Goal: Task Accomplishment & Management: Manage account settings

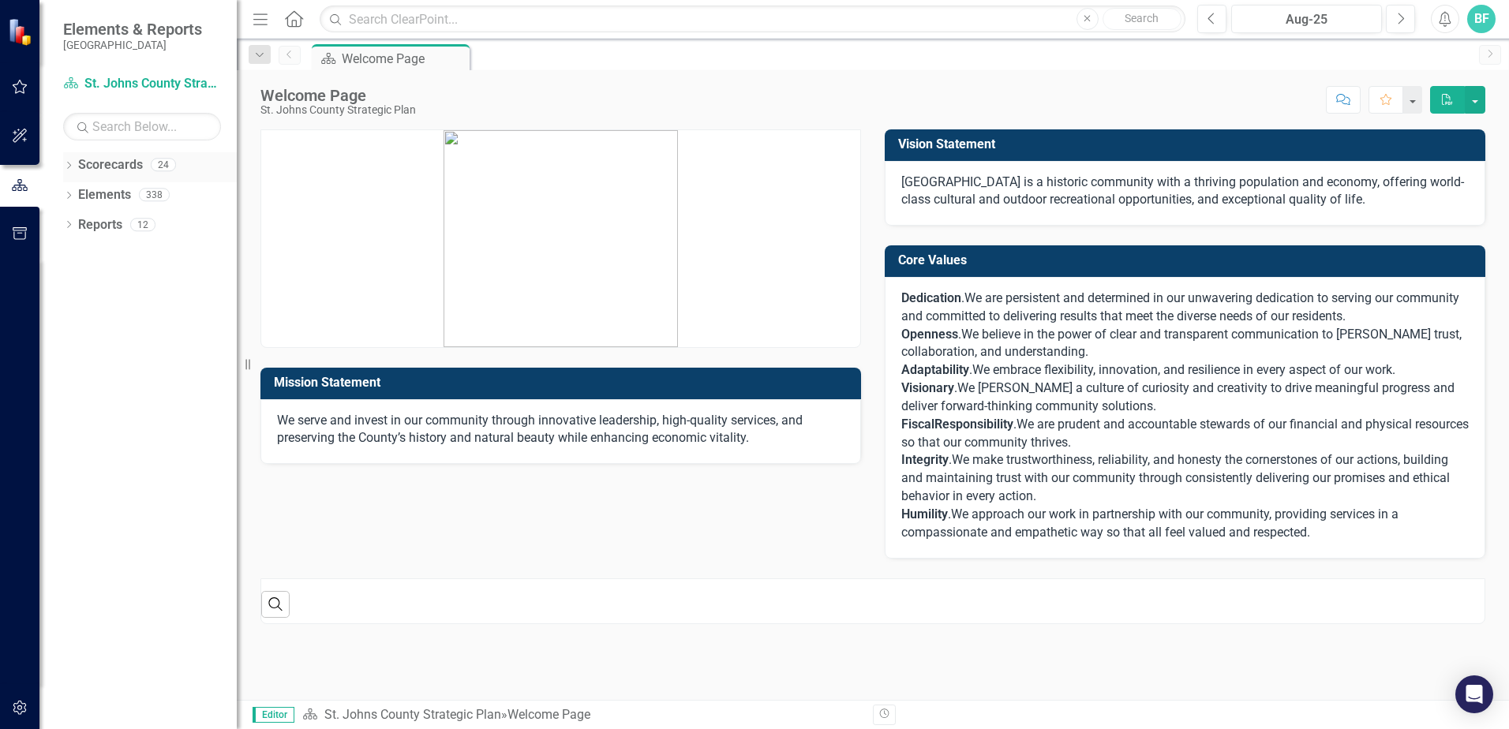
click at [93, 161] on link "Scorecards" at bounding box center [110, 165] width 65 height 18
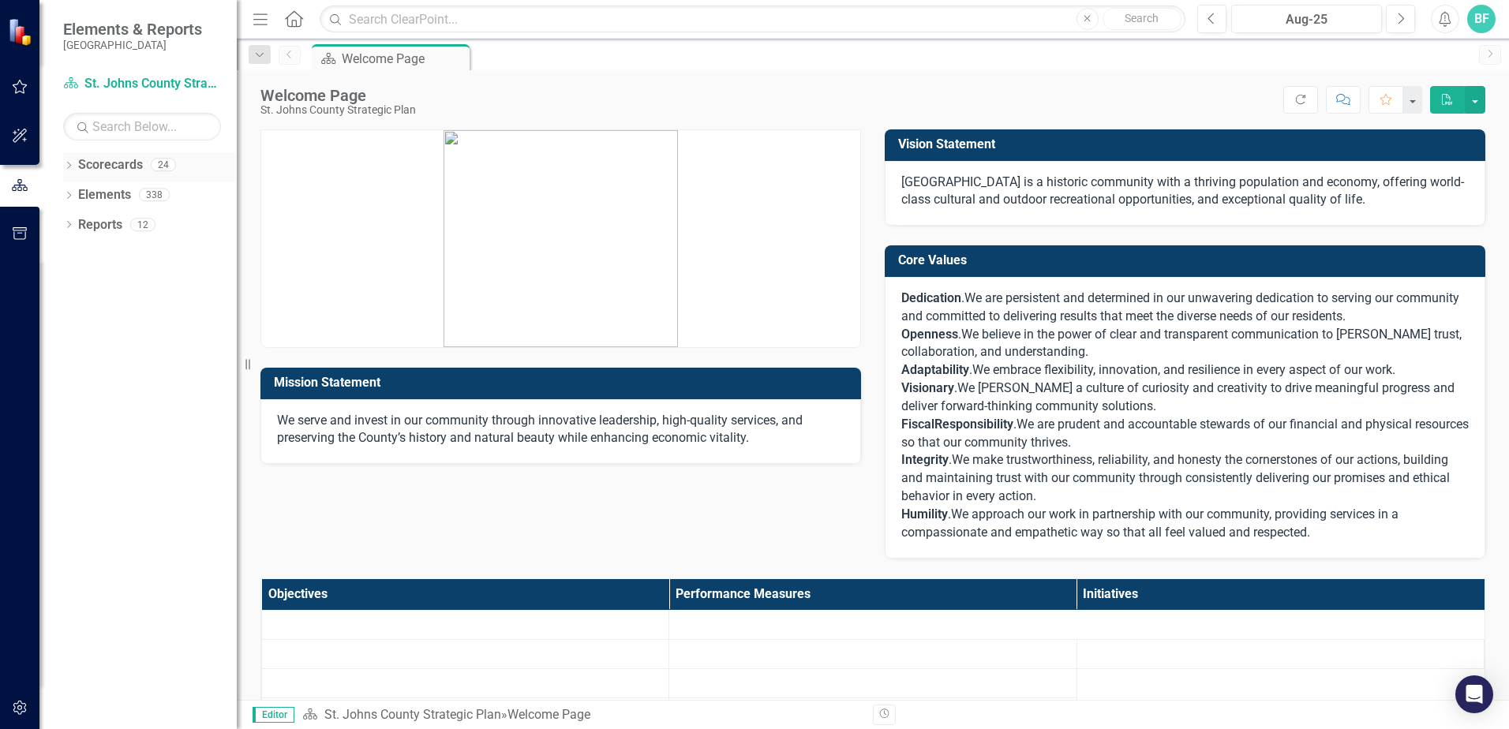
click at [98, 167] on link "Scorecards" at bounding box center [110, 165] width 65 height 18
click at [60, 169] on div "Dropdown Scorecards 24 Dropdown [GEOGRAPHIC_DATA] Strategic Plan Animal Control…" at bounding box center [137, 440] width 197 height 577
click at [65, 172] on div "Dropdown" at bounding box center [68, 166] width 11 height 13
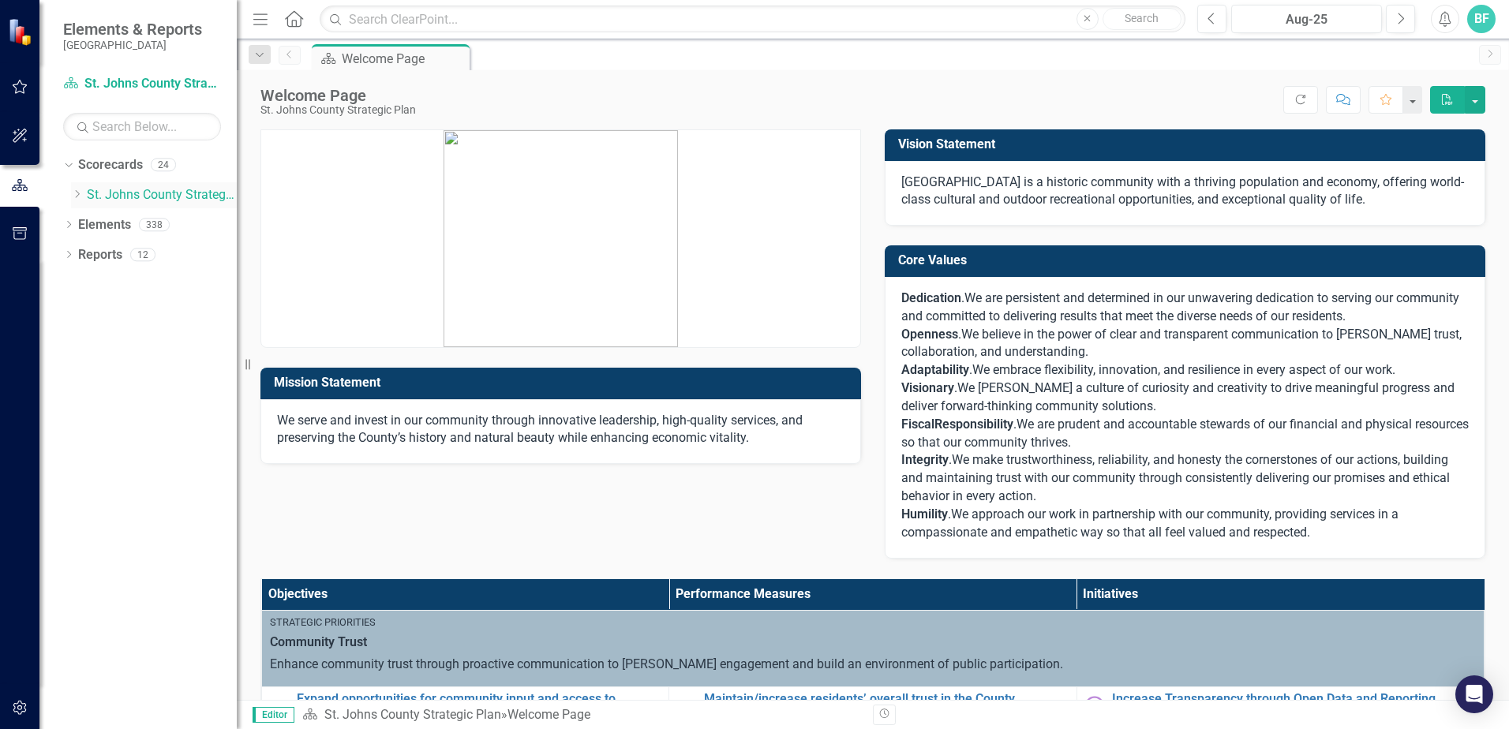
click at [122, 194] on link "St. Johns County Strategic Plan" at bounding box center [162, 195] width 150 height 18
click at [73, 193] on icon "Dropdown" at bounding box center [77, 193] width 12 height 9
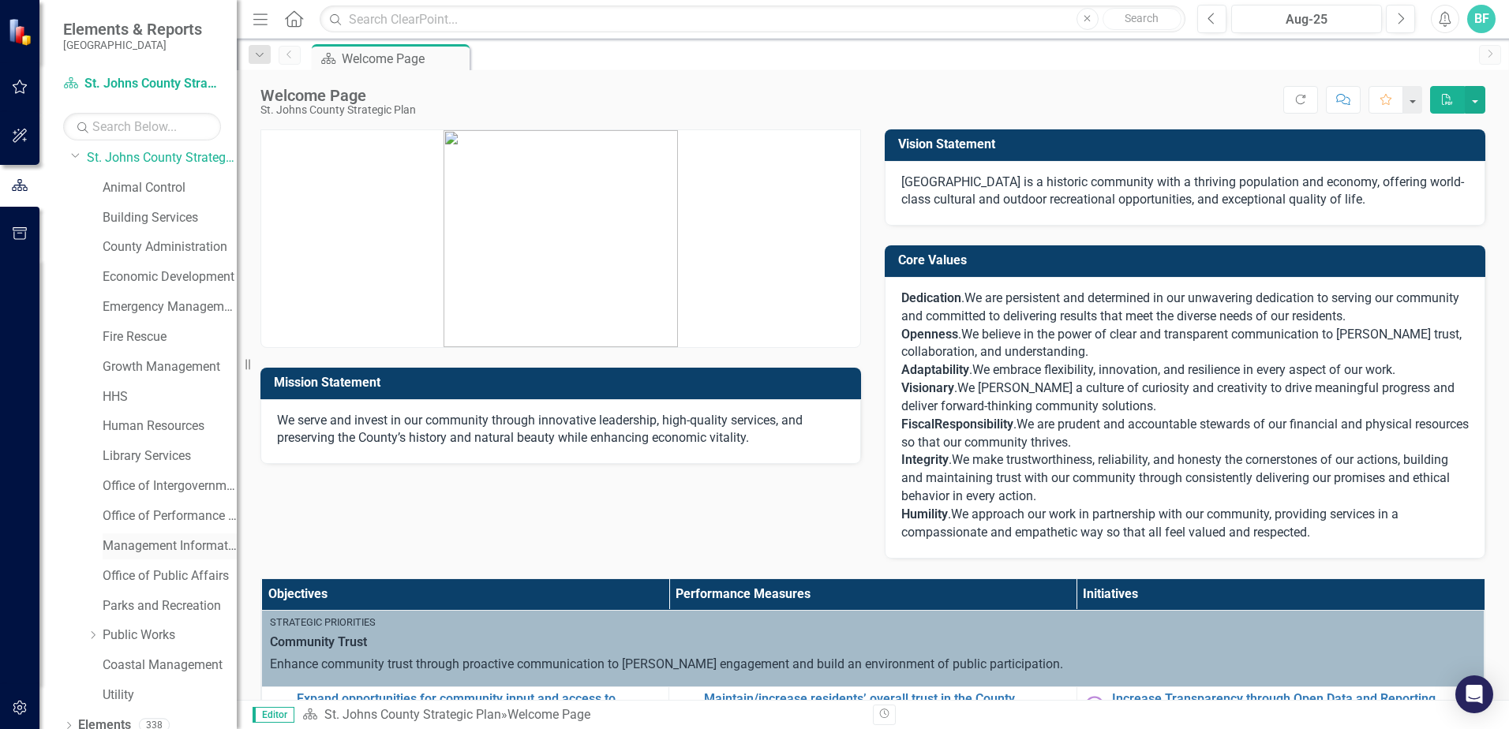
scroll to position [80, 0]
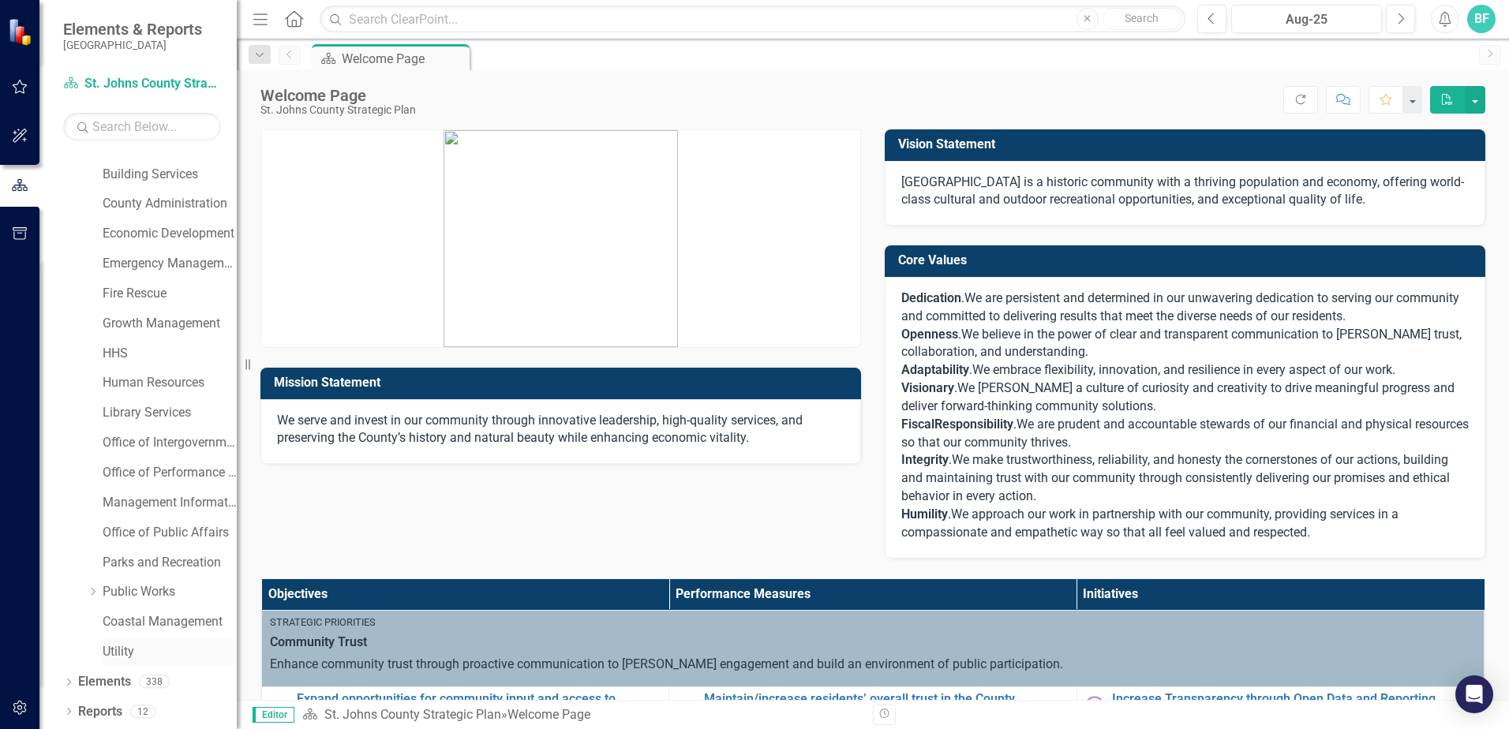
click at [128, 656] on link "Utility" at bounding box center [170, 652] width 134 height 18
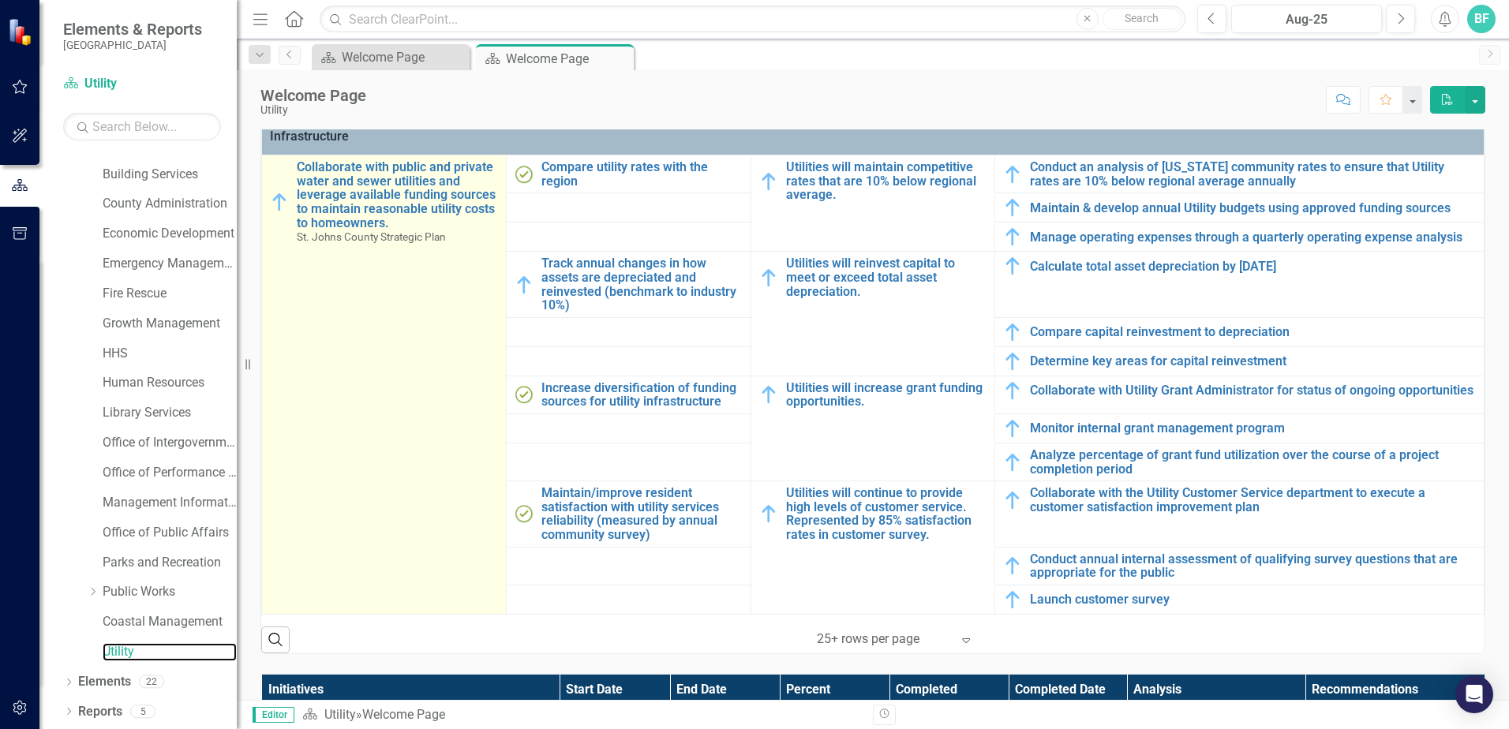
scroll to position [552, 0]
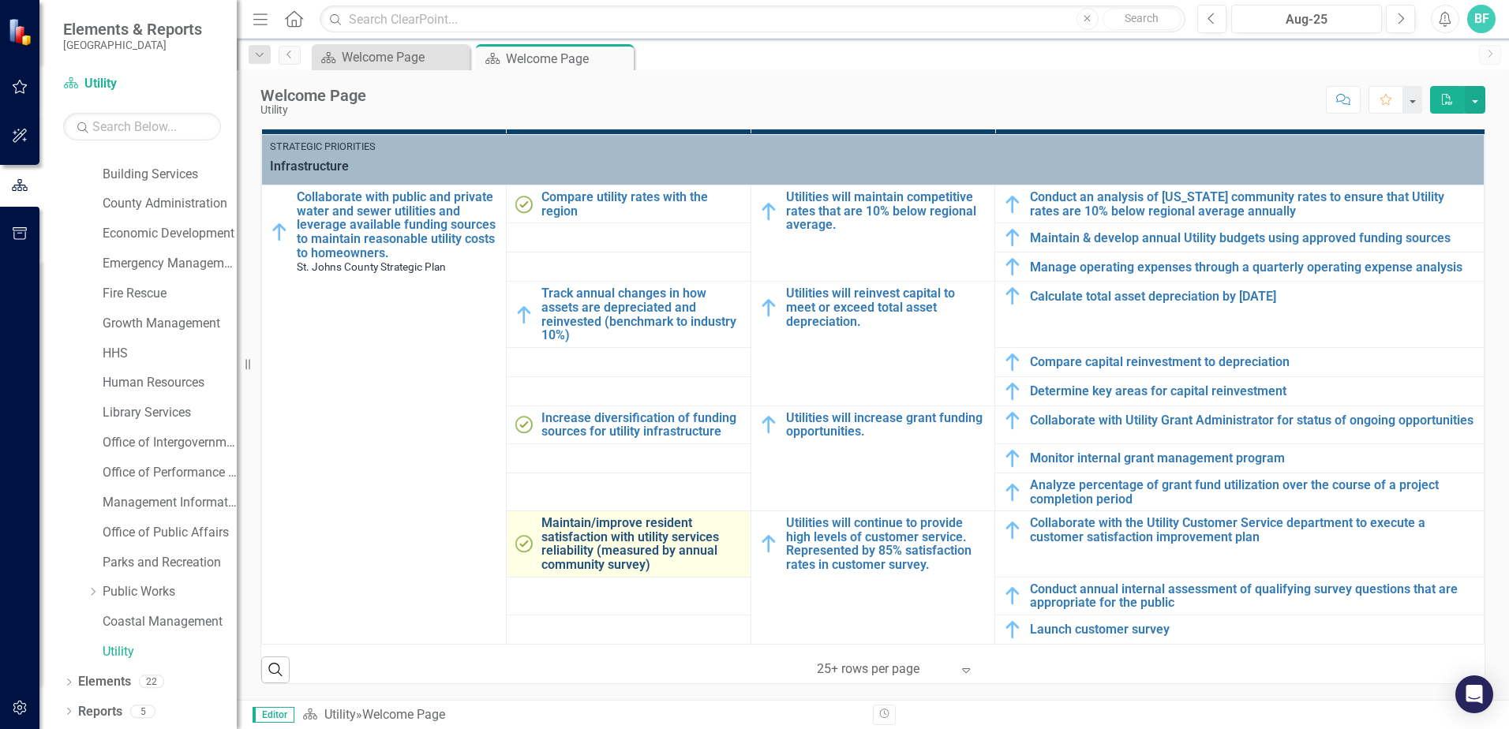
click at [611, 539] on link "Maintain/improve resident satisfaction with utility services reliability (measu…" at bounding box center [641, 543] width 201 height 55
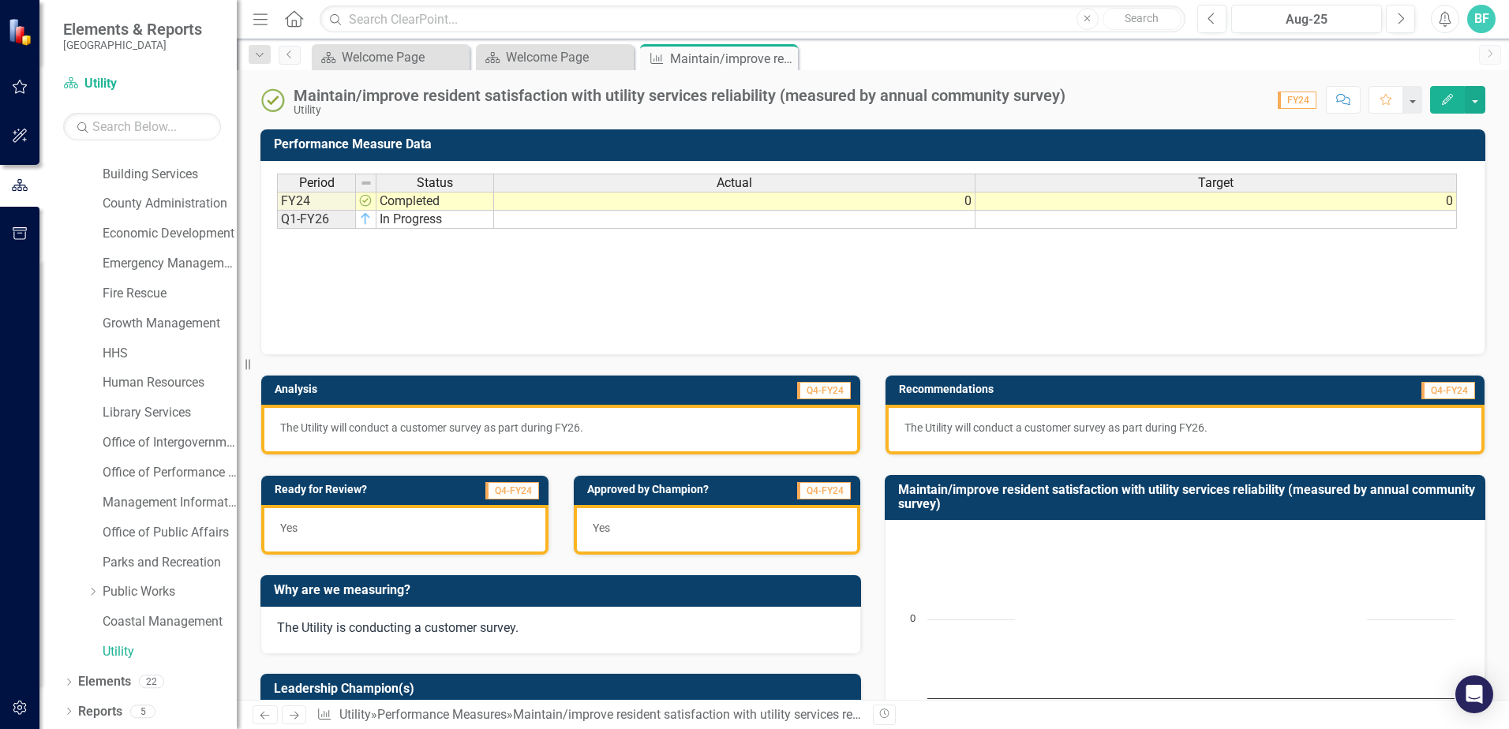
click at [441, 230] on div "Period Status Actual Target FY24 Completed 0 0 Q1-FY26 In Progress Period Statu…" at bounding box center [872, 253] width 1191 height 158
click at [441, 221] on td "In Progress" at bounding box center [435, 220] width 118 height 18
click at [329, 217] on td "Q1-FY26" at bounding box center [316, 220] width 79 height 18
click at [784, 58] on icon "Close" at bounding box center [783, 58] width 16 height 13
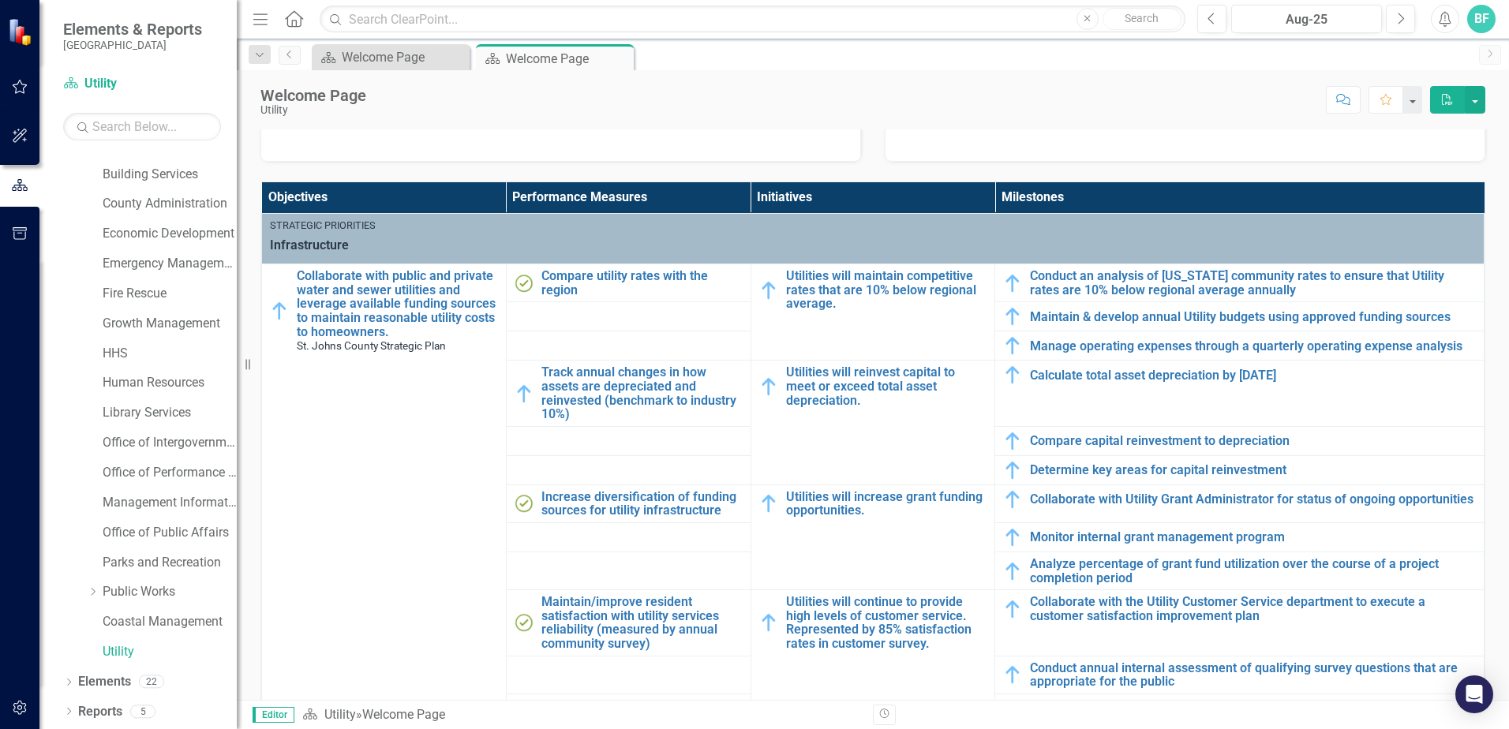
scroll to position [6, 0]
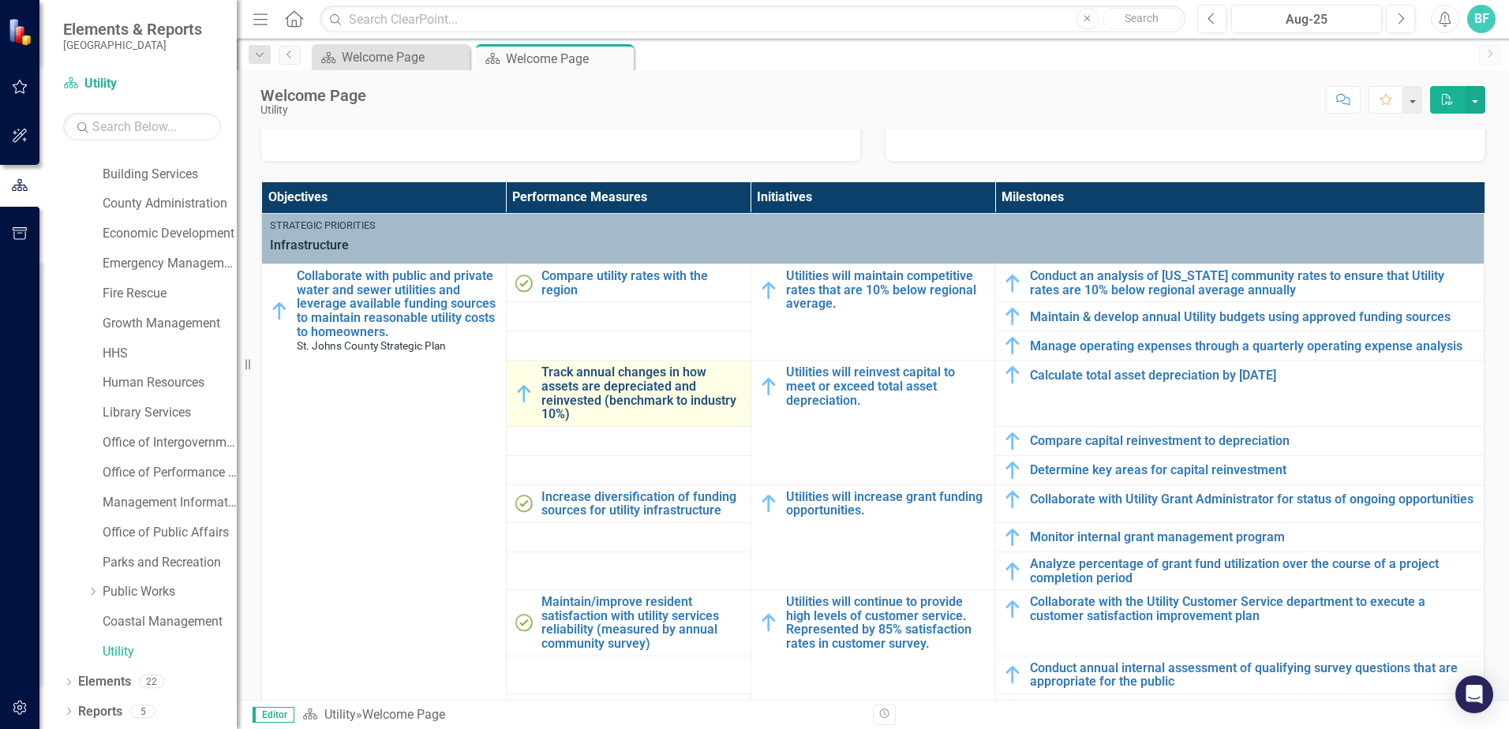
click at [603, 372] on link "Track annual changes in how assets are depreciated and reinvested (benchmark to…" at bounding box center [641, 392] width 201 height 55
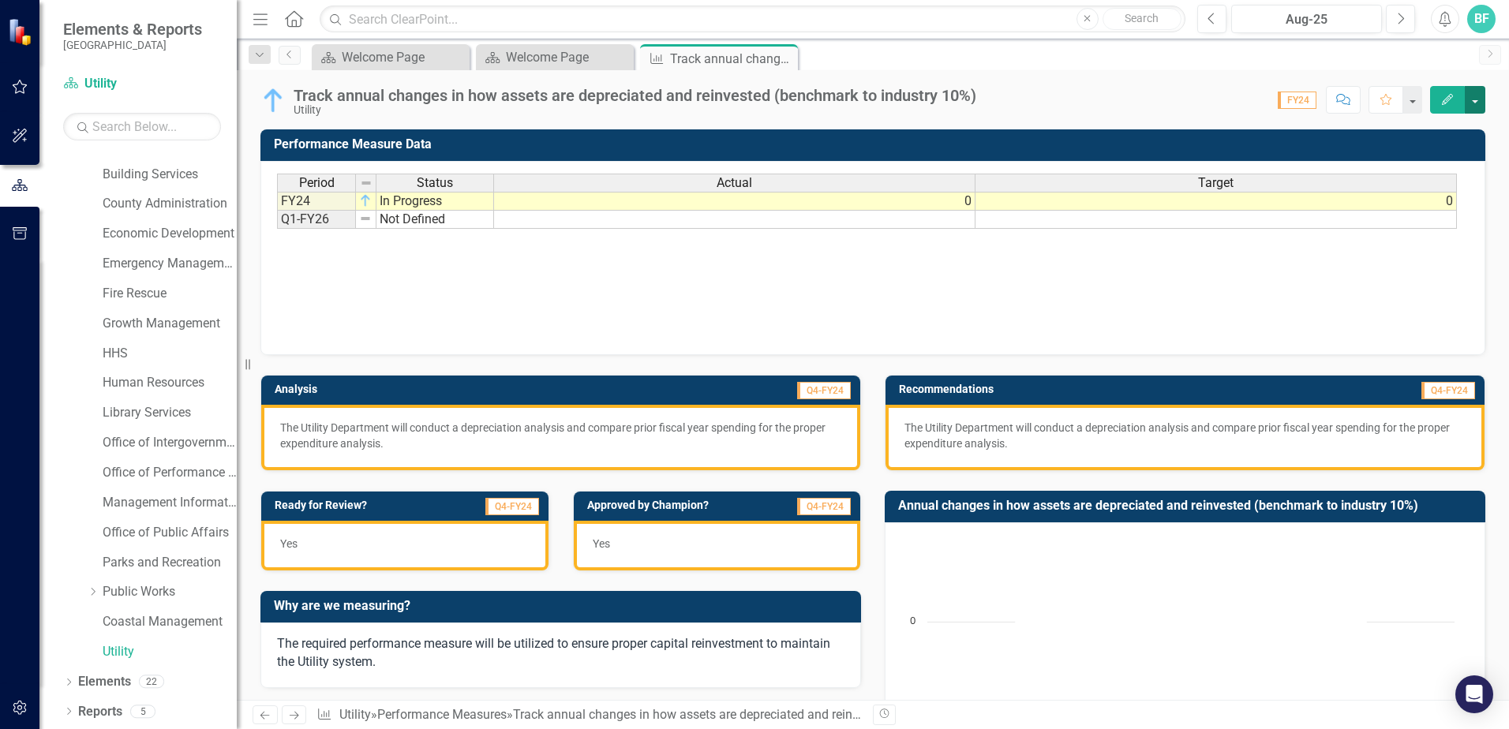
click at [1475, 98] on button "button" at bounding box center [1474, 100] width 21 height 28
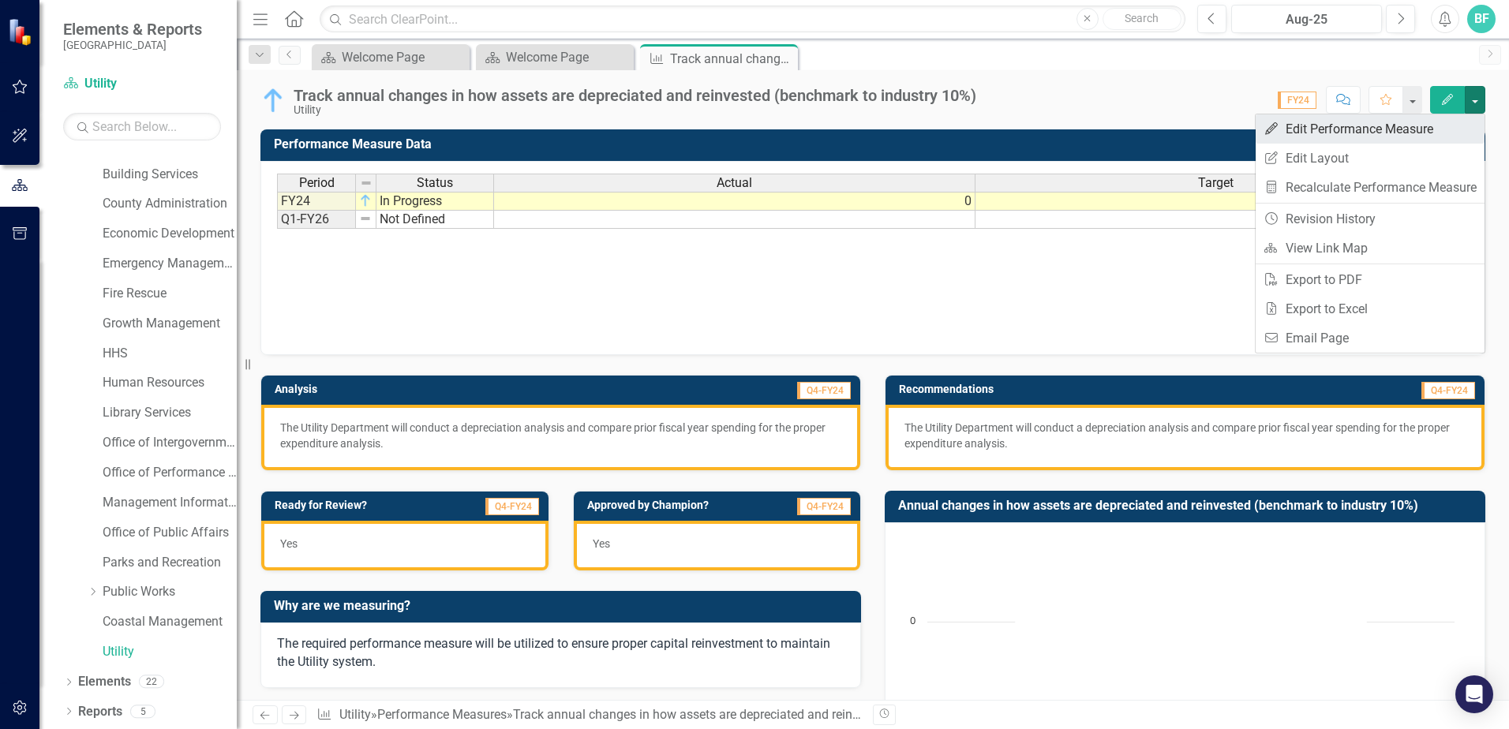
click at [1393, 129] on link "Edit Edit Performance Measure" at bounding box center [1369, 128] width 229 height 29
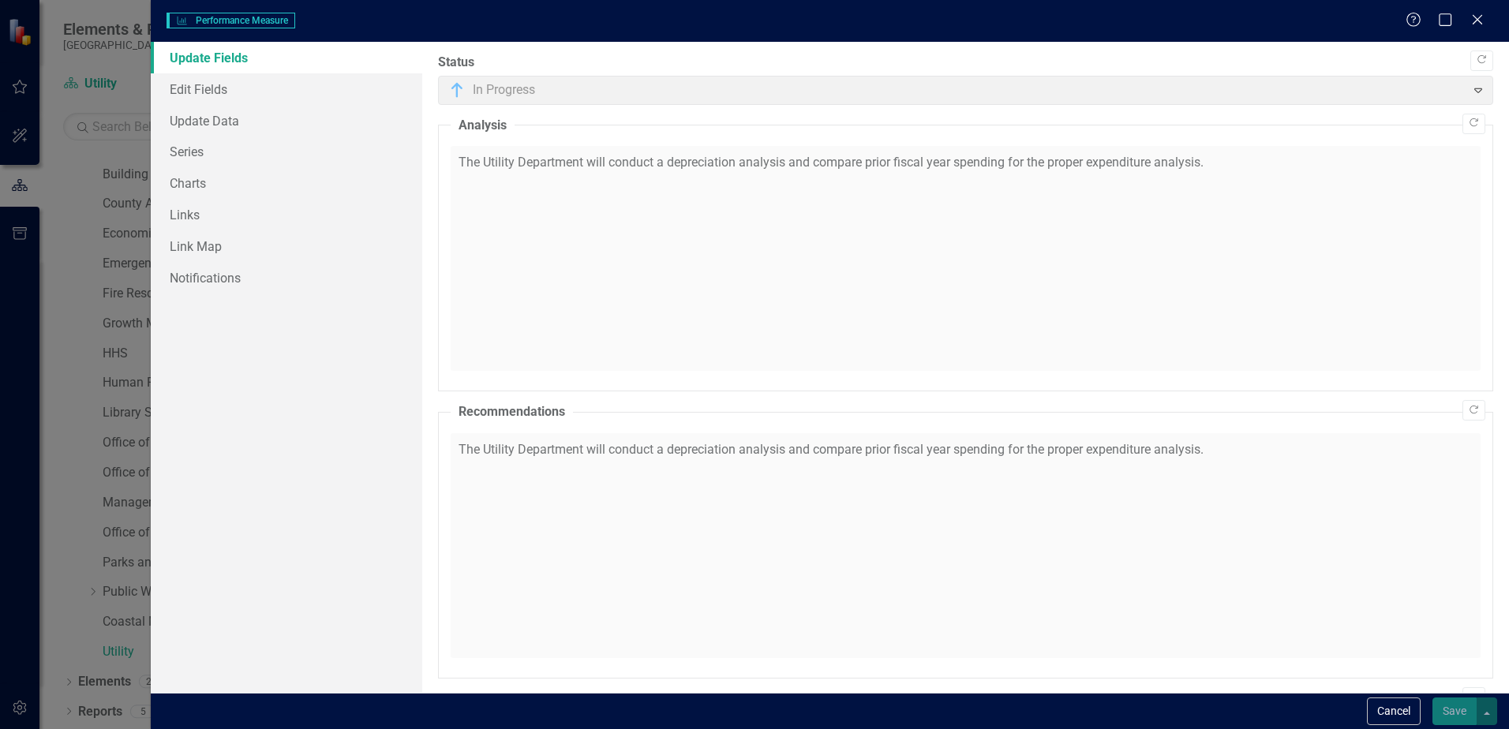
checkbox input "true"
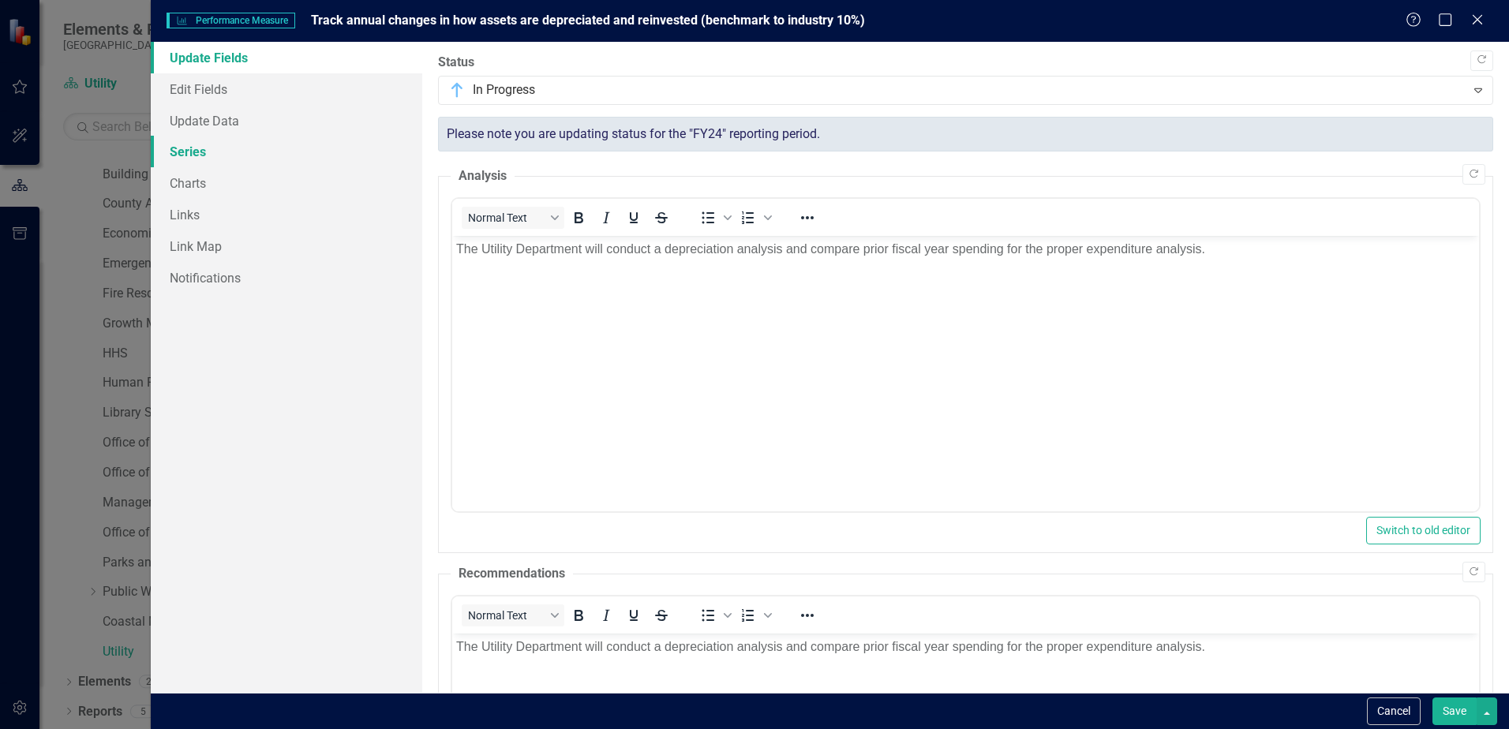
click at [220, 150] on link "Series" at bounding box center [286, 152] width 271 height 32
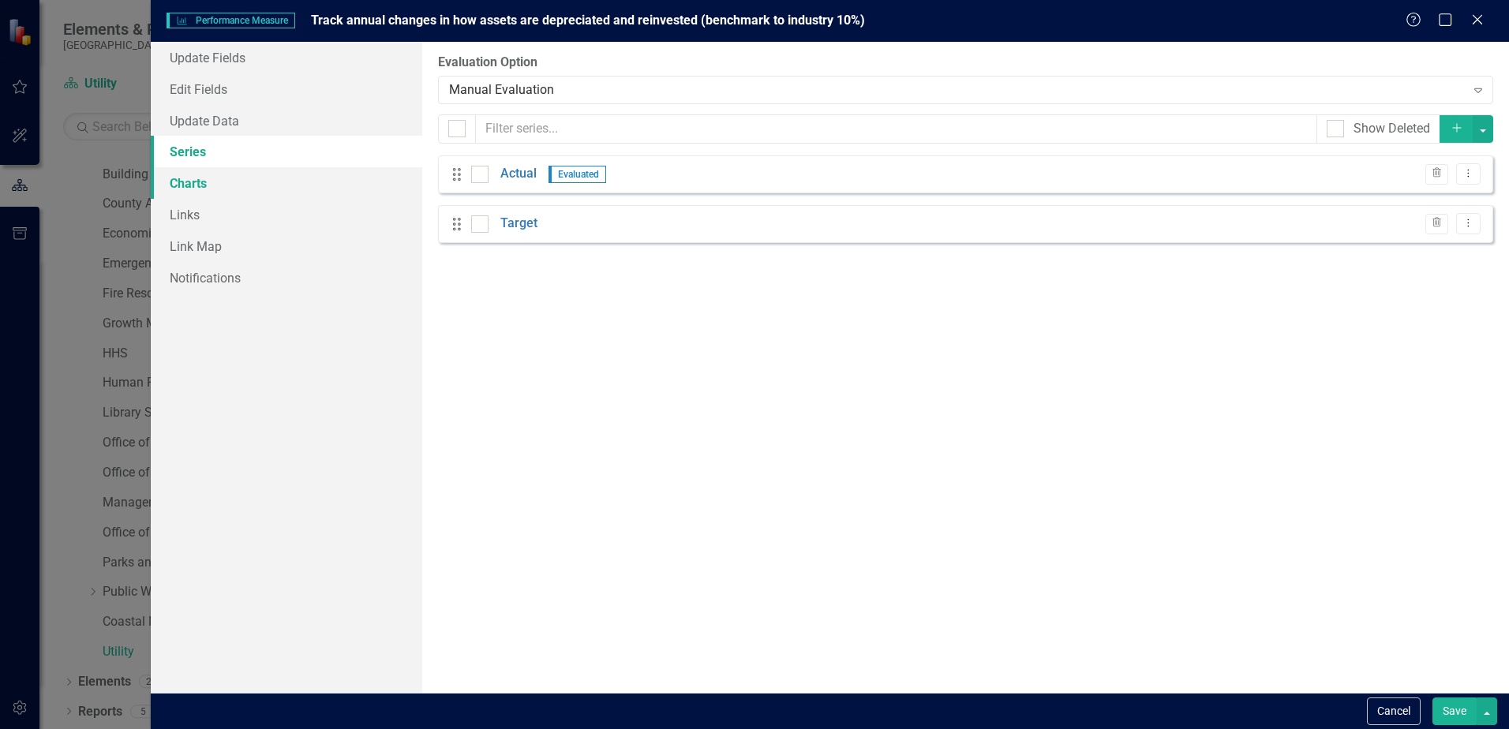
click at [210, 184] on link "Charts" at bounding box center [286, 183] width 271 height 32
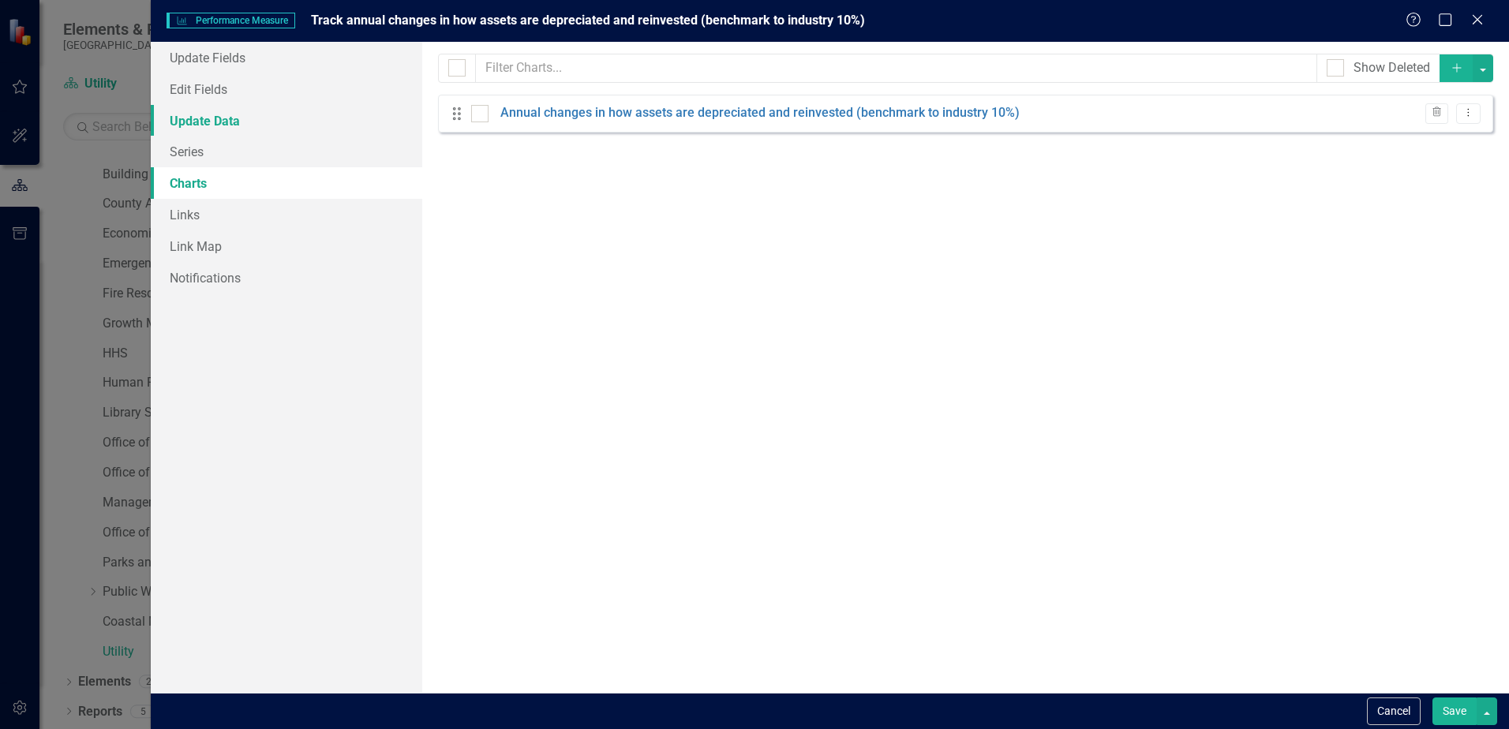
click at [211, 114] on link "Update Data" at bounding box center [286, 121] width 271 height 32
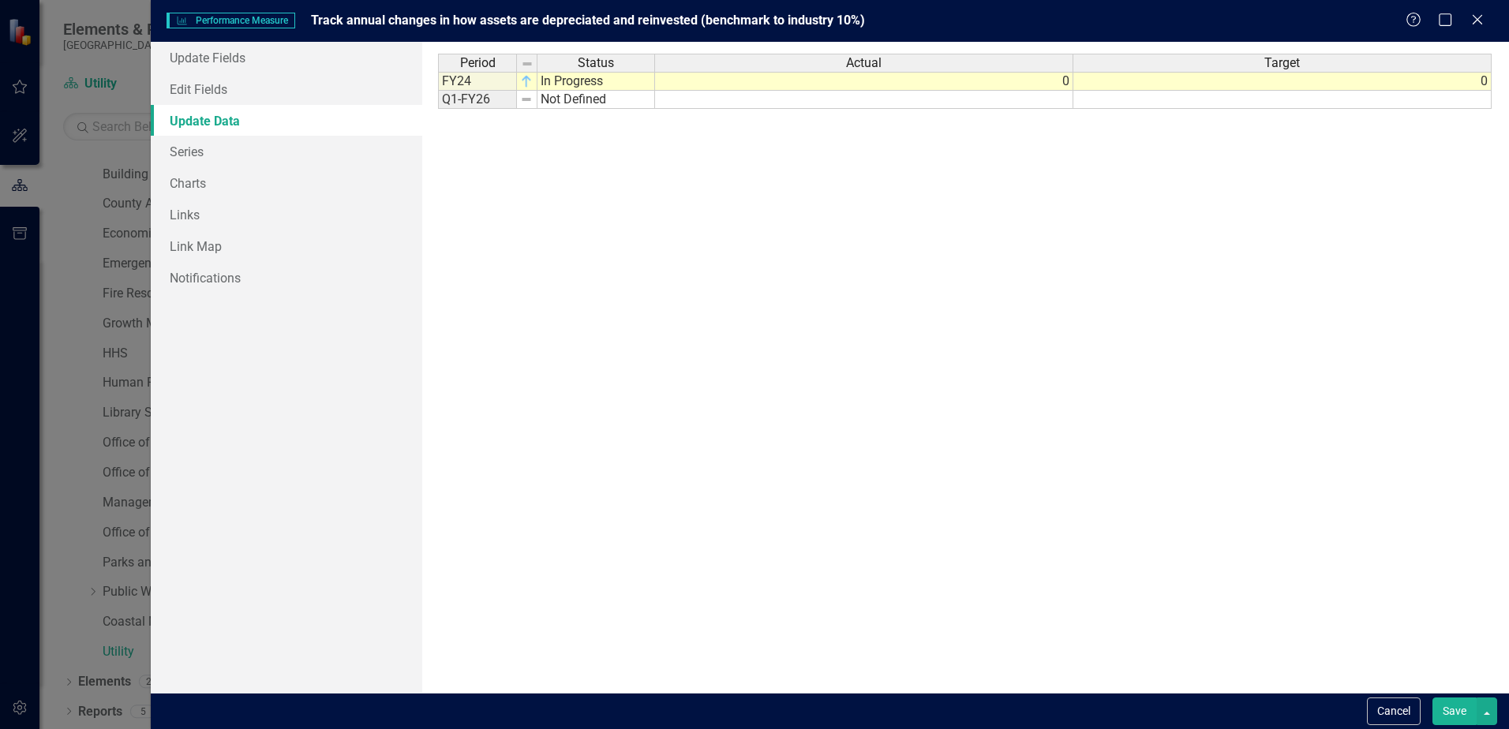
click at [584, 77] on td "In Progress" at bounding box center [596, 81] width 118 height 19
type textarea "Completed"
click at [585, 93] on div "Period Status Actual Target FY24 Completed 0 0 Q1-FY26 Not Defined Period Statu…" at bounding box center [965, 367] width 1054 height 627
click at [1455, 712] on button "Save" at bounding box center [1454, 711] width 44 height 28
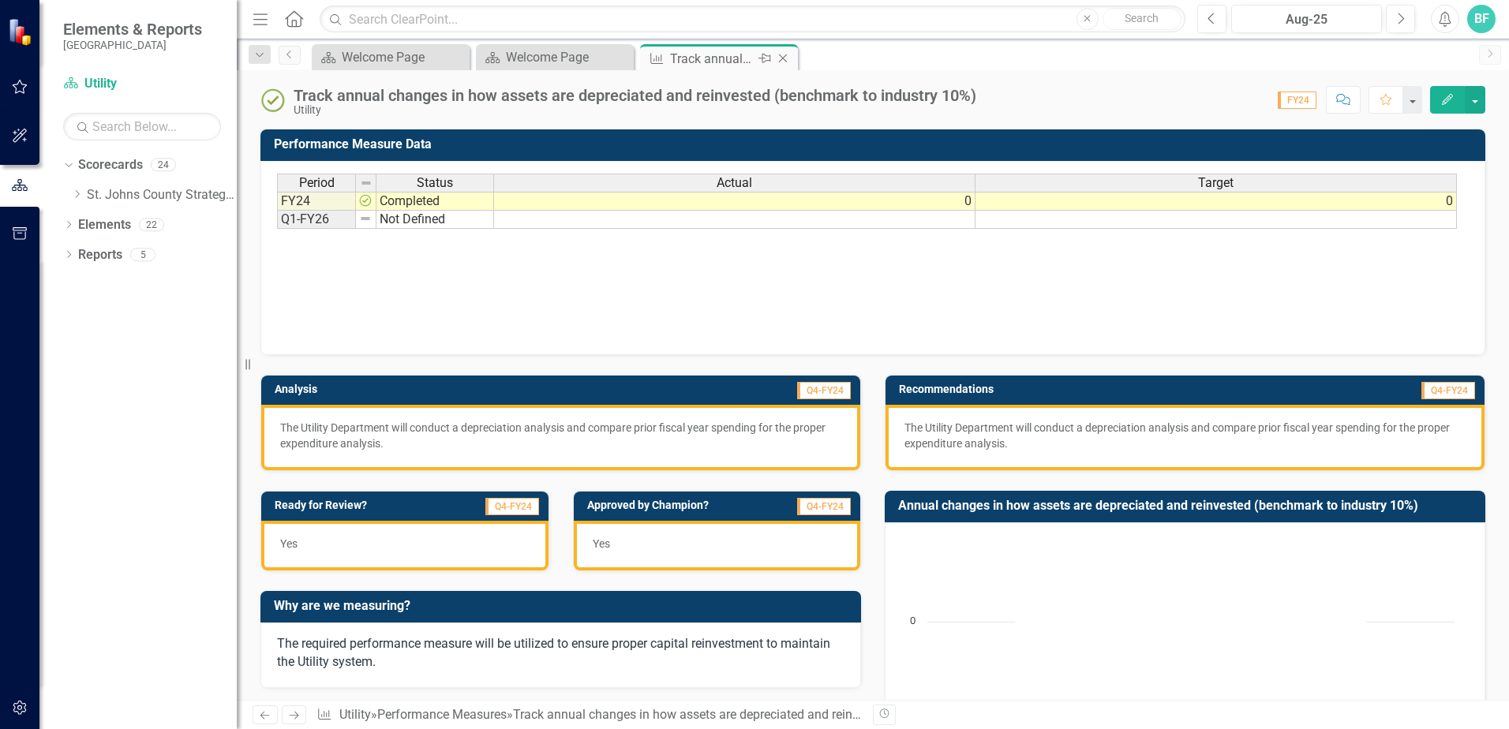
click at [782, 58] on icon "Close" at bounding box center [783, 58] width 16 height 13
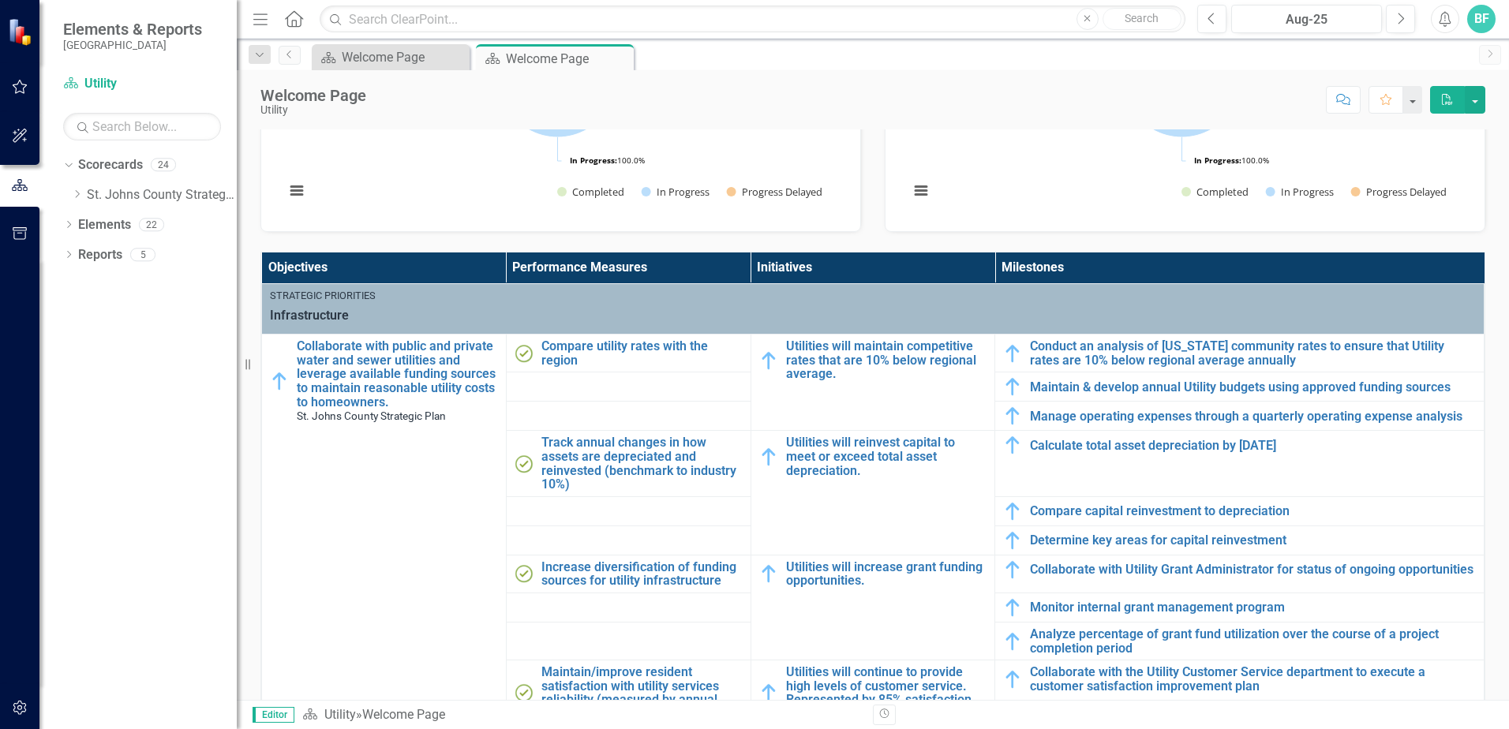
scroll to position [316, 0]
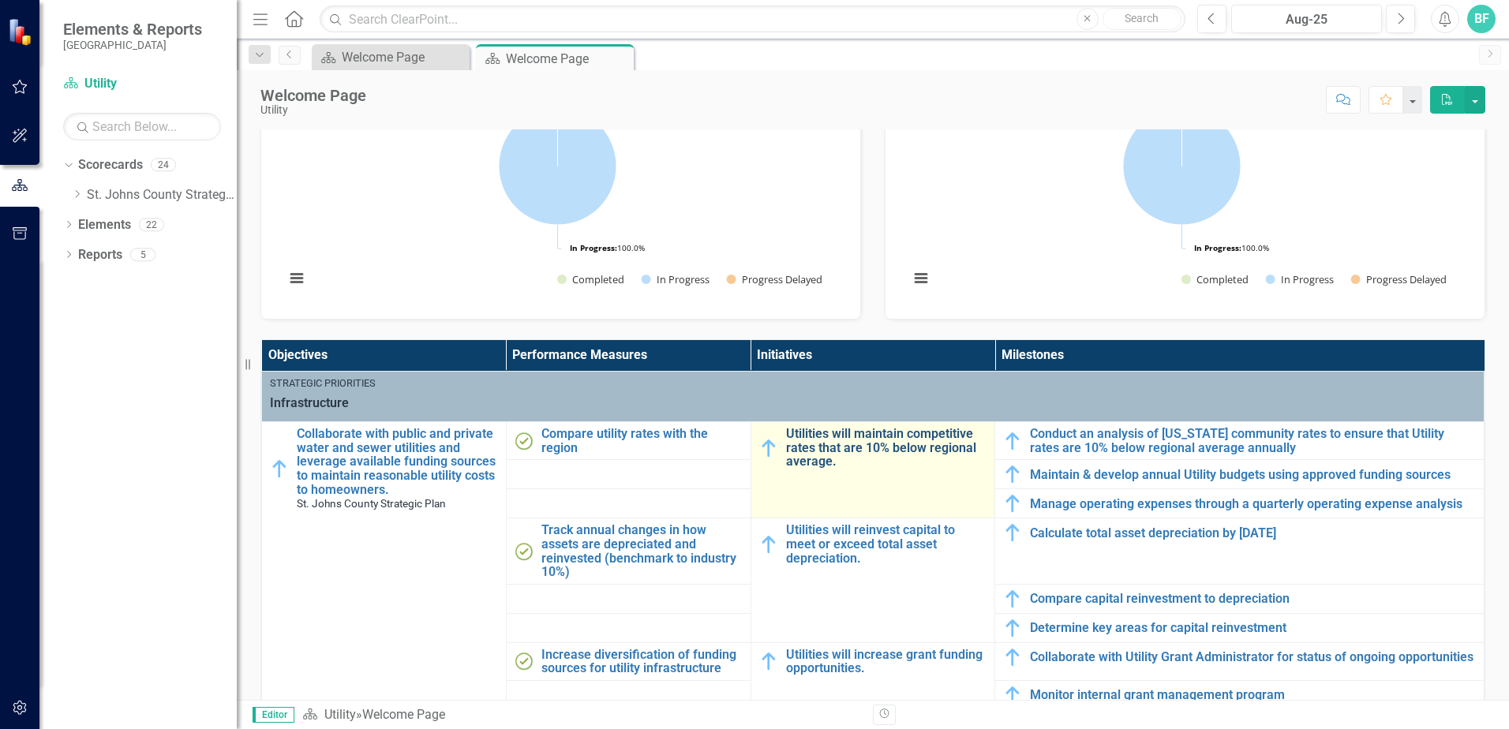
click at [832, 443] on link "Utilities will maintain competitive rates that are 10% below regional average." at bounding box center [886, 448] width 201 height 42
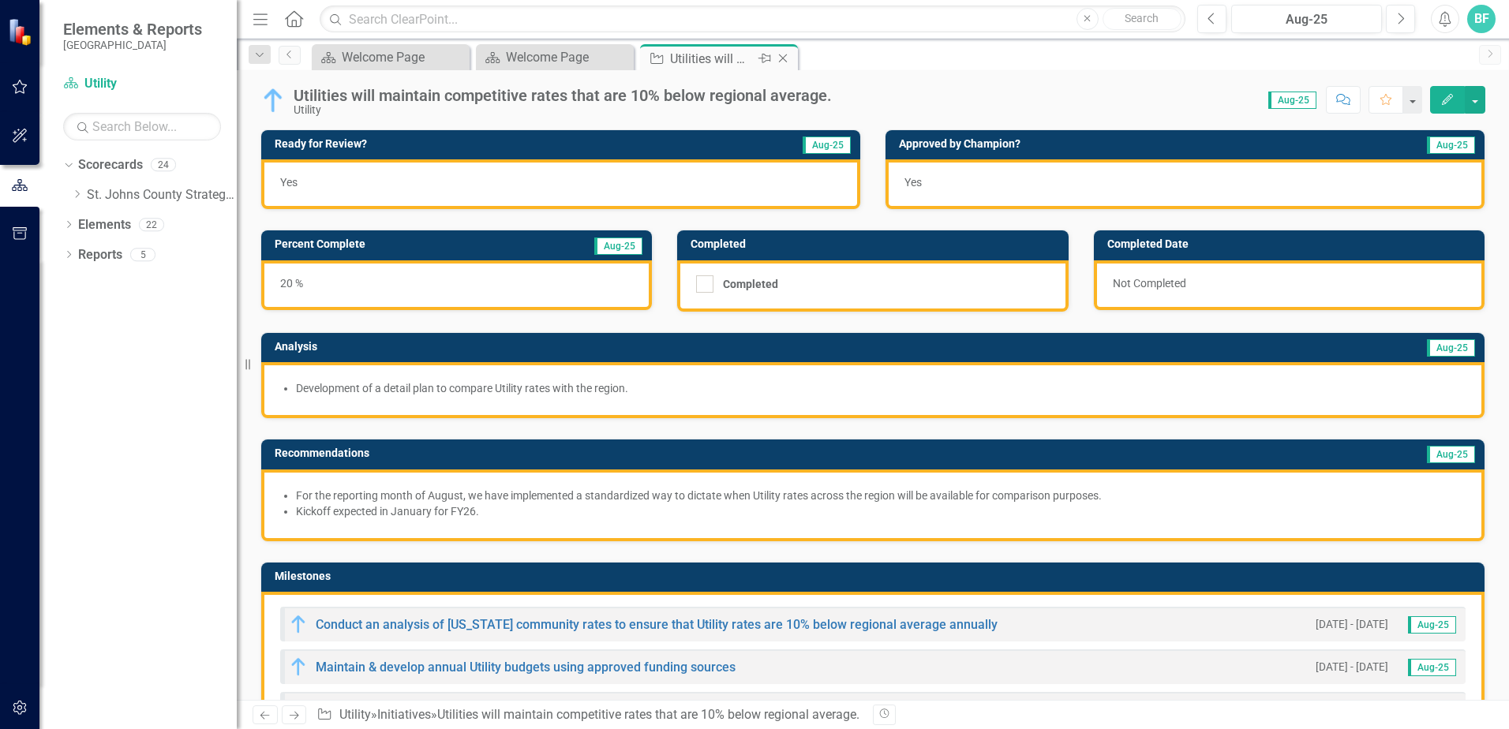
click at [787, 59] on icon "Close" at bounding box center [783, 58] width 16 height 13
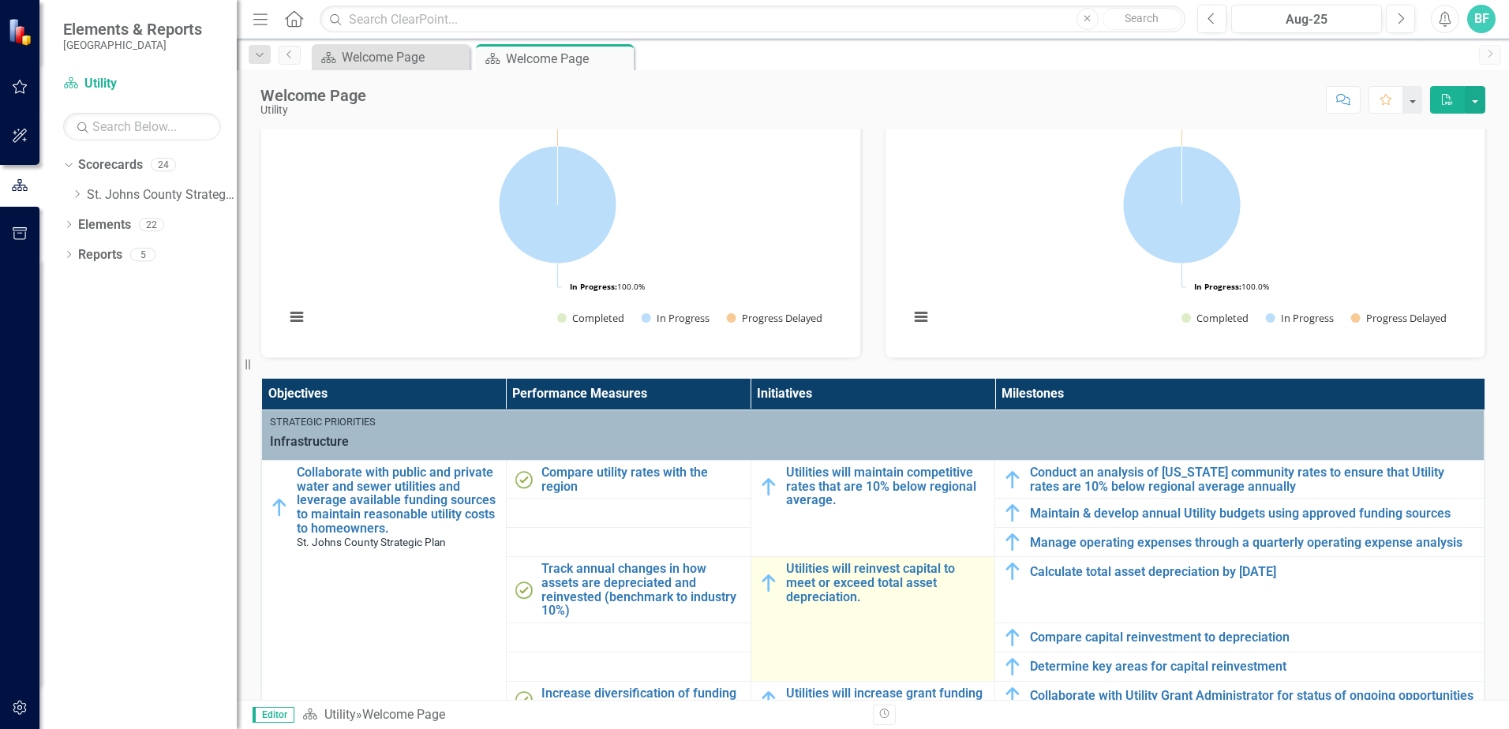
scroll to position [394, 0]
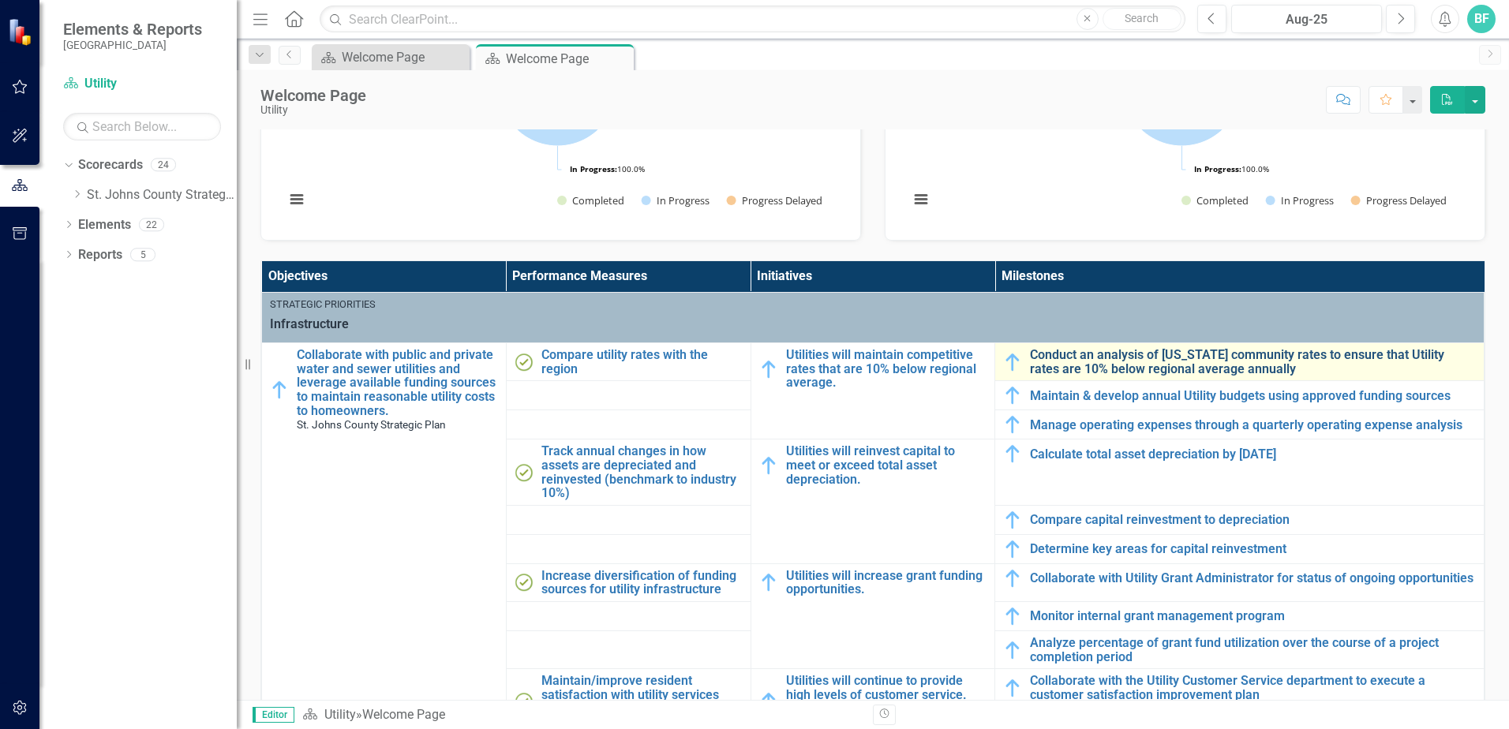
click at [1043, 369] on link "Conduct an analysis of [US_STATE] community rates to ensure that Utility rates …" at bounding box center [1253, 362] width 446 height 28
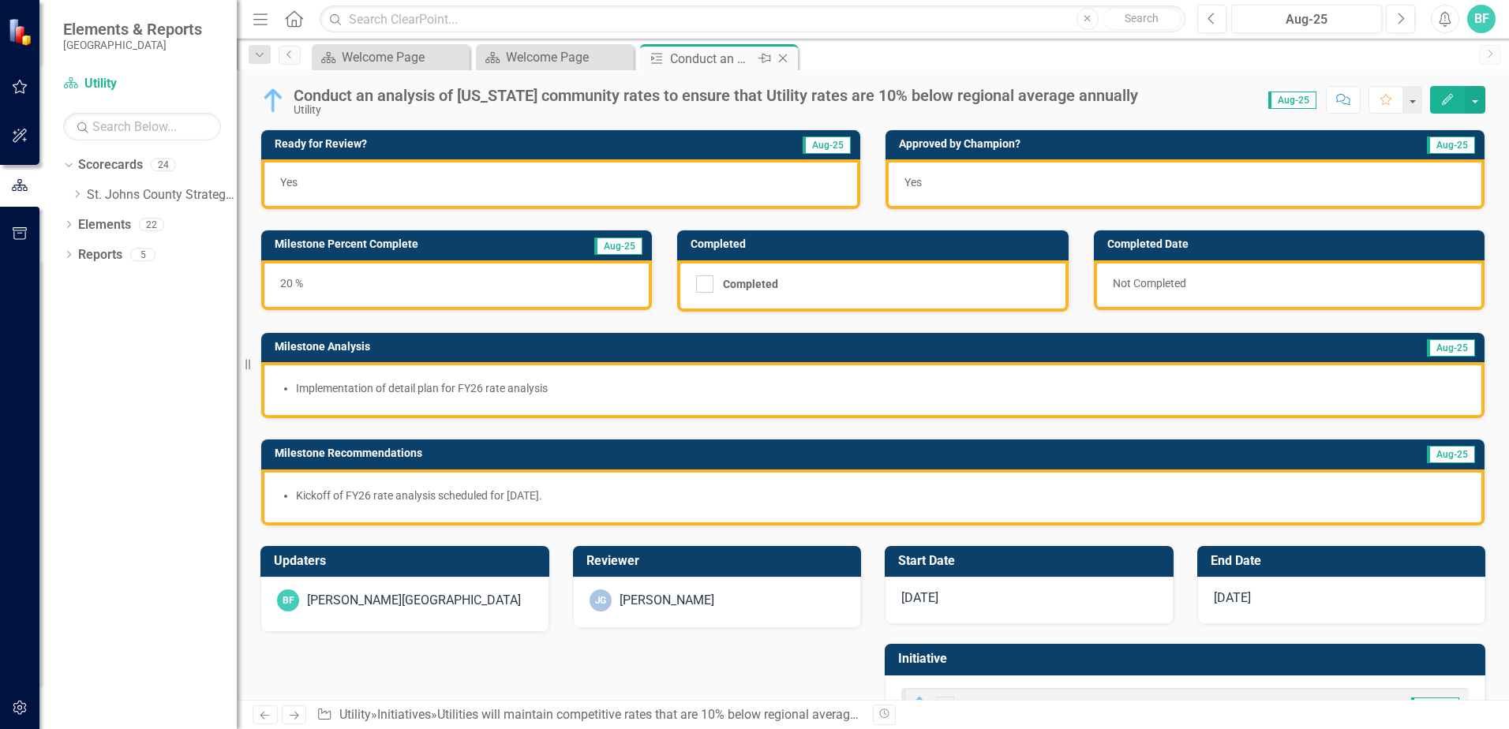
click at [780, 54] on div "Milestone Conduct an analysis of [US_STATE] community rates to ensure that Util…" at bounding box center [719, 57] width 158 height 26
click at [780, 58] on icon "Close" at bounding box center [783, 58] width 16 height 13
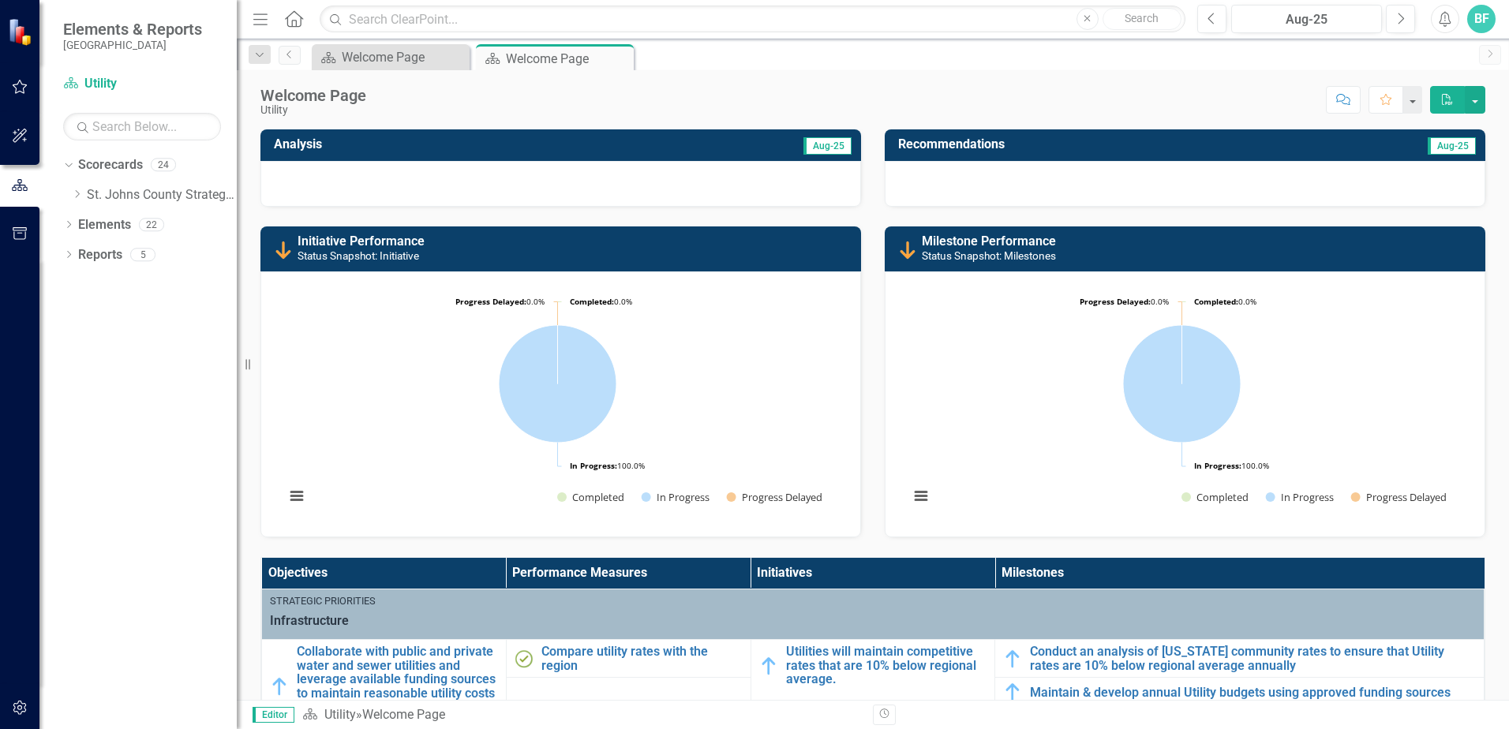
scroll to position [473, 0]
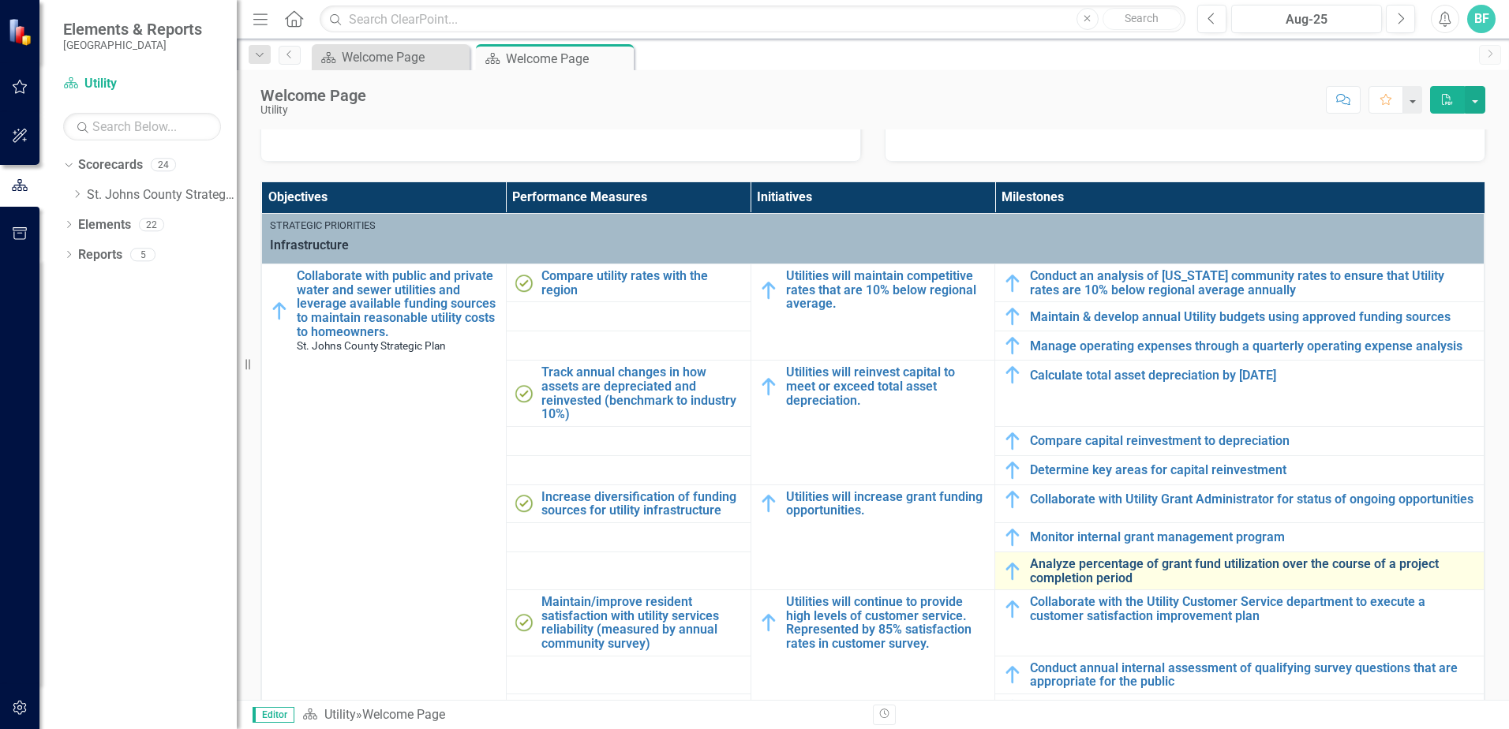
click at [1125, 577] on link "Analyze percentage of grant fund utilization over the course of a project compl…" at bounding box center [1253, 571] width 446 height 28
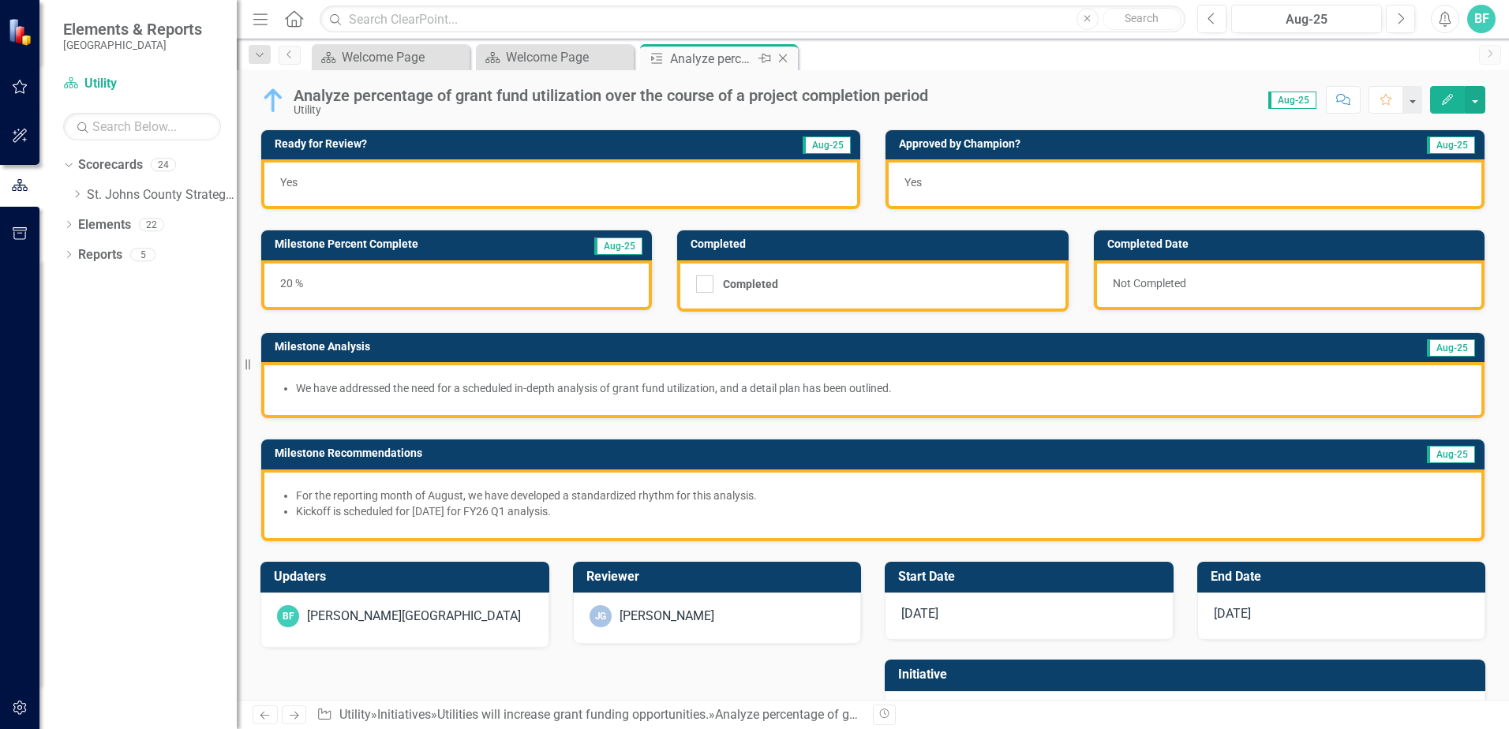
click at [784, 55] on icon "Close" at bounding box center [783, 58] width 16 height 13
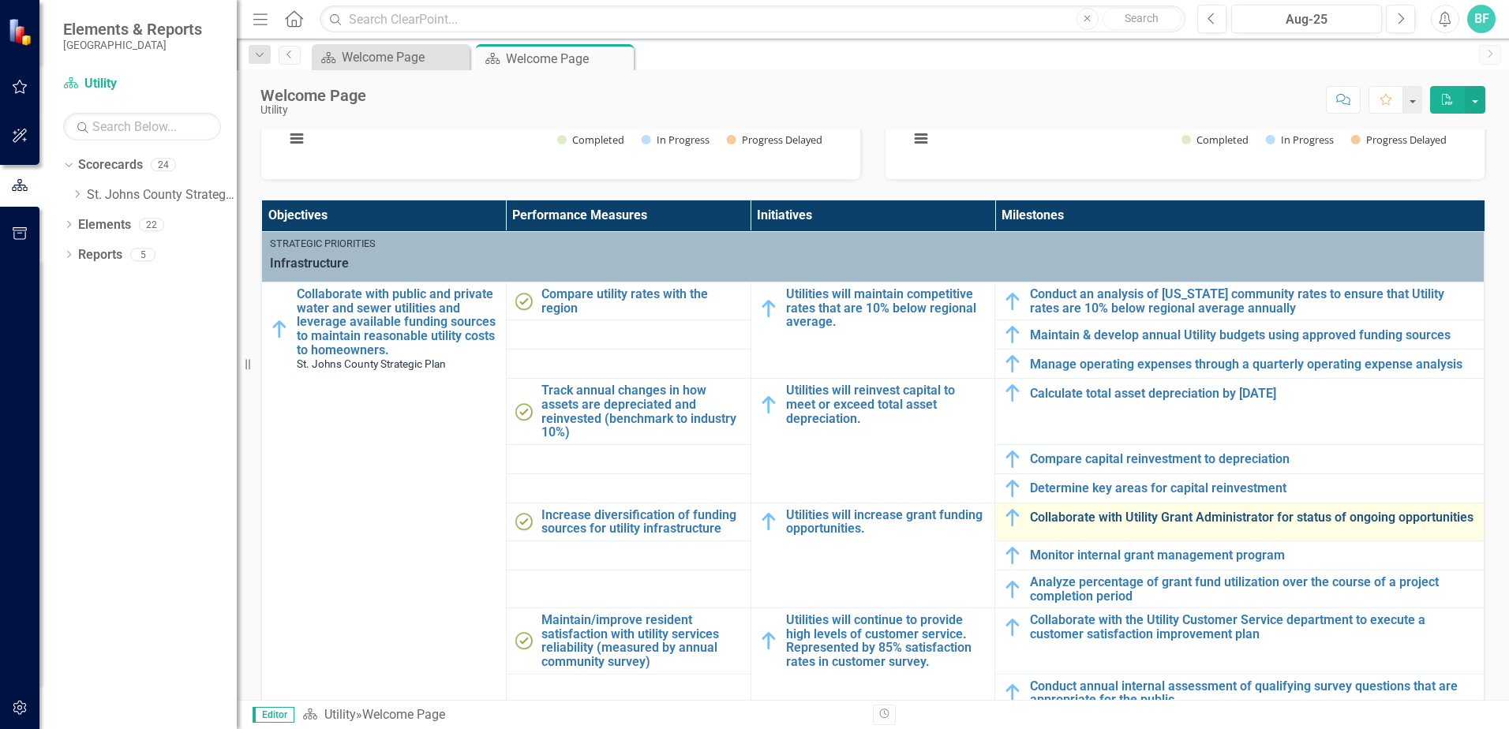
scroll to position [473, 0]
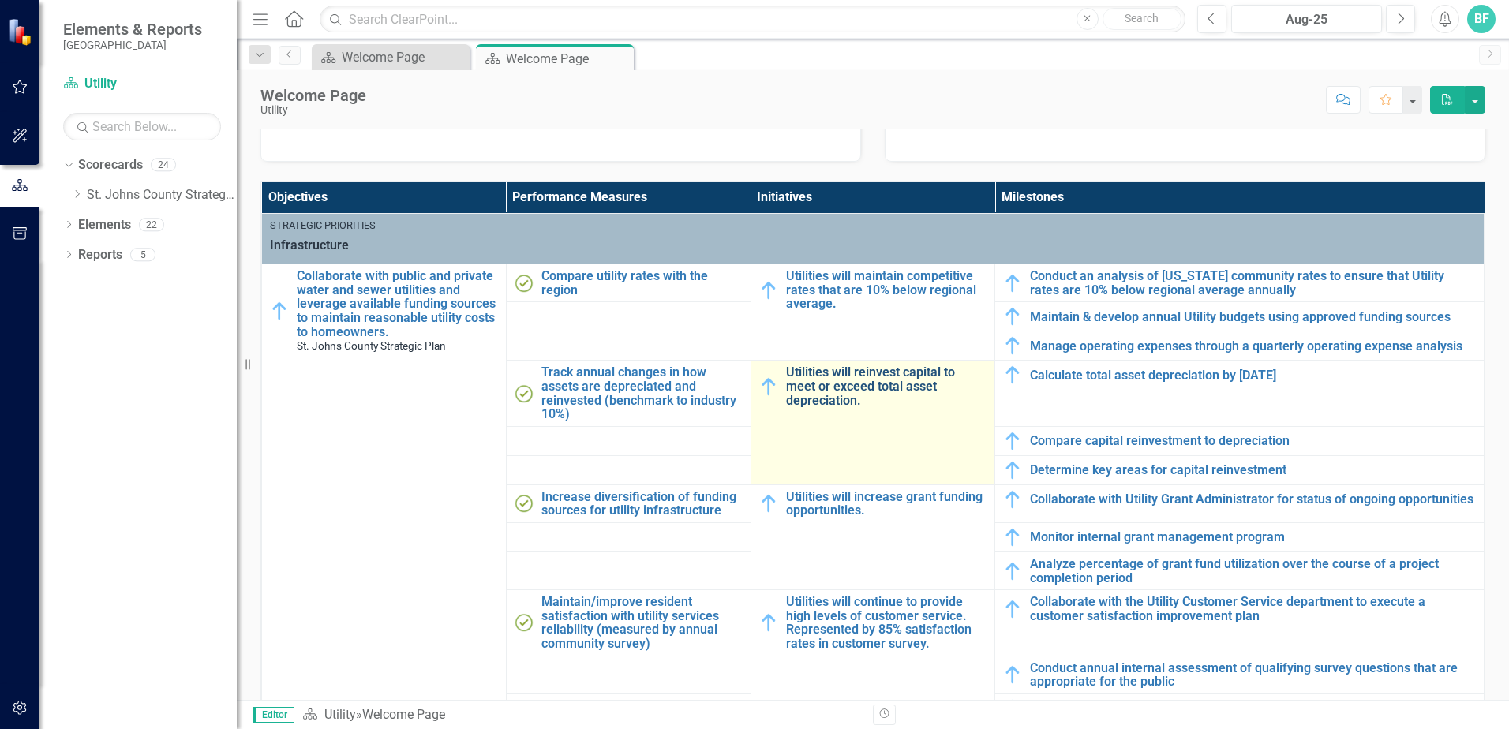
click at [825, 371] on link "Utilities will reinvest capital to meet or exceed total asset depreciation." at bounding box center [886, 386] width 201 height 42
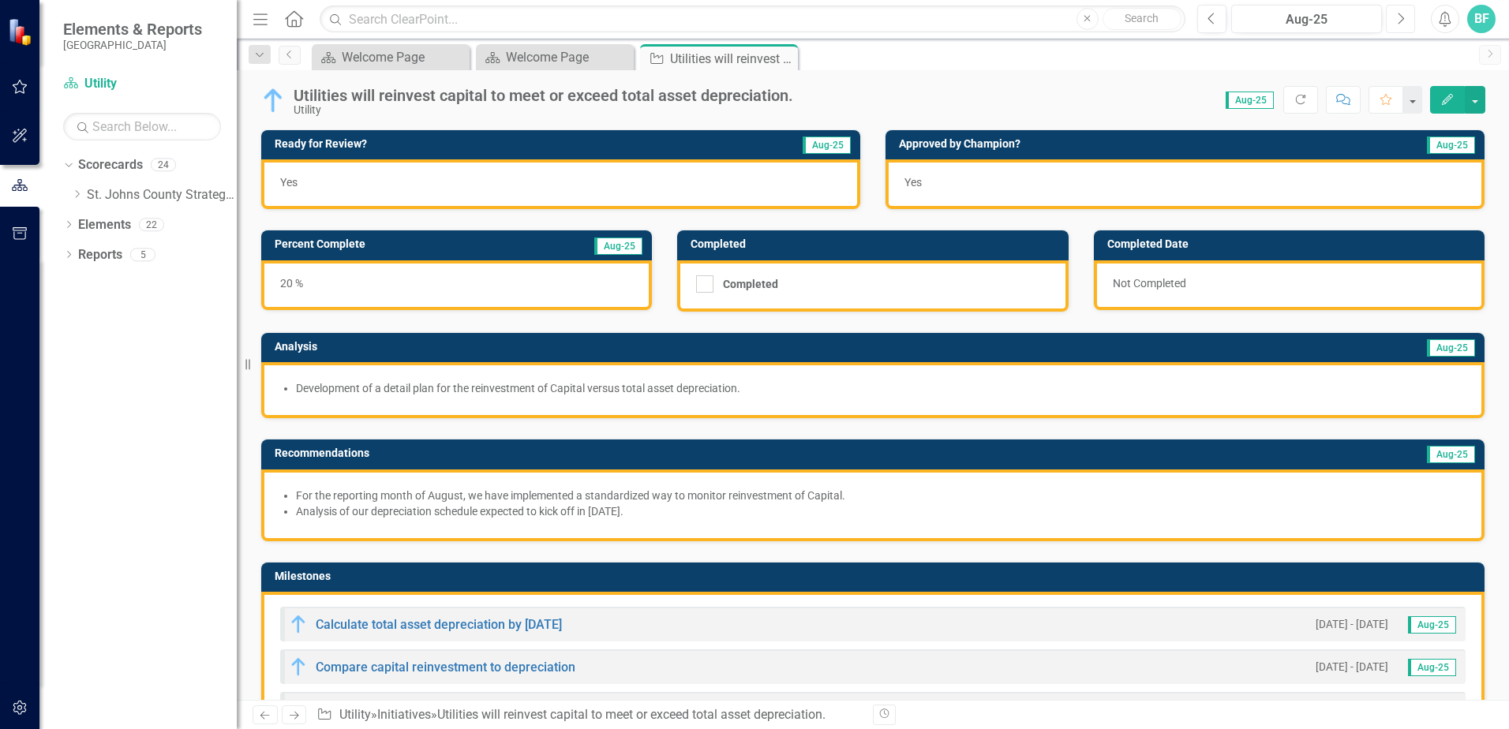
click at [1396, 23] on icon "Next" at bounding box center [1400, 19] width 9 height 14
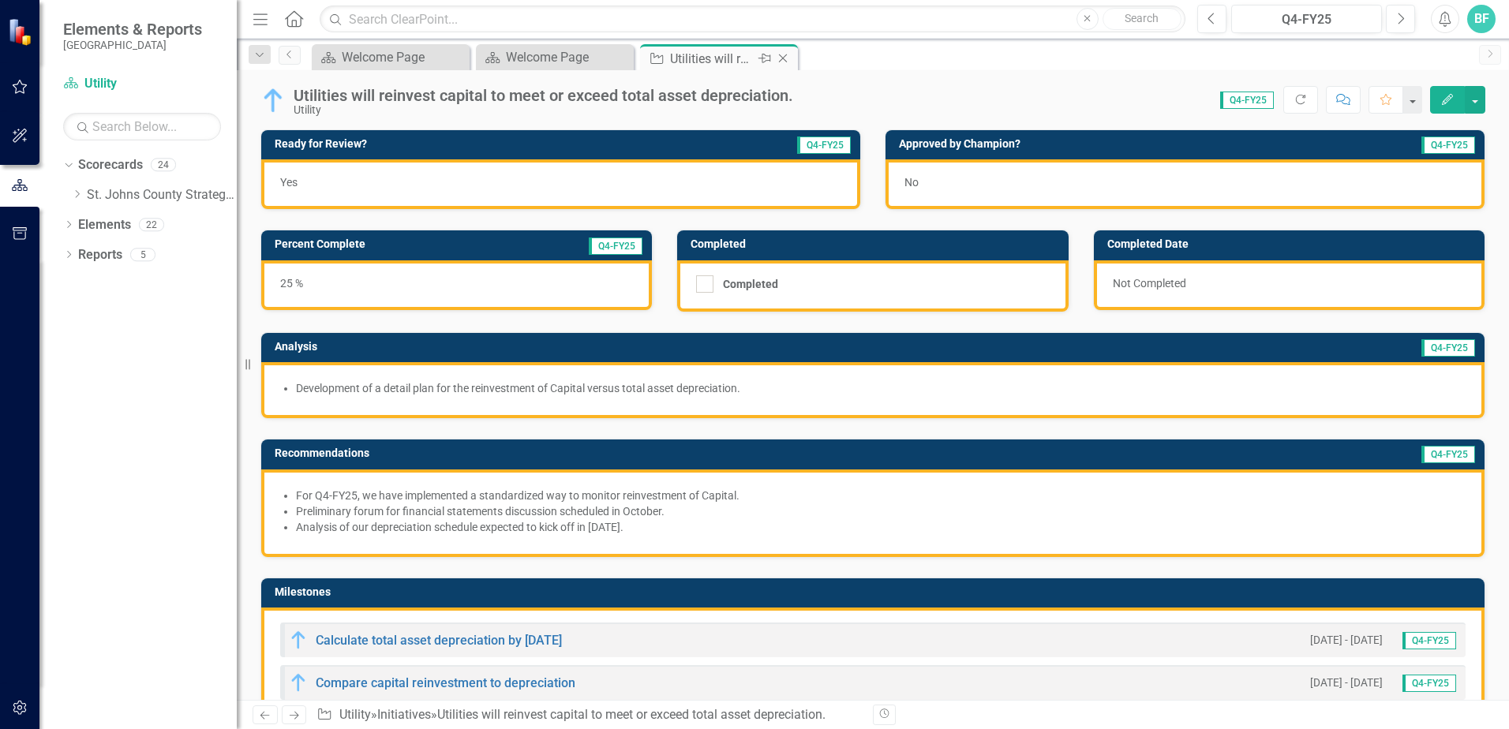
click at [784, 61] on icon "Close" at bounding box center [783, 58] width 16 height 13
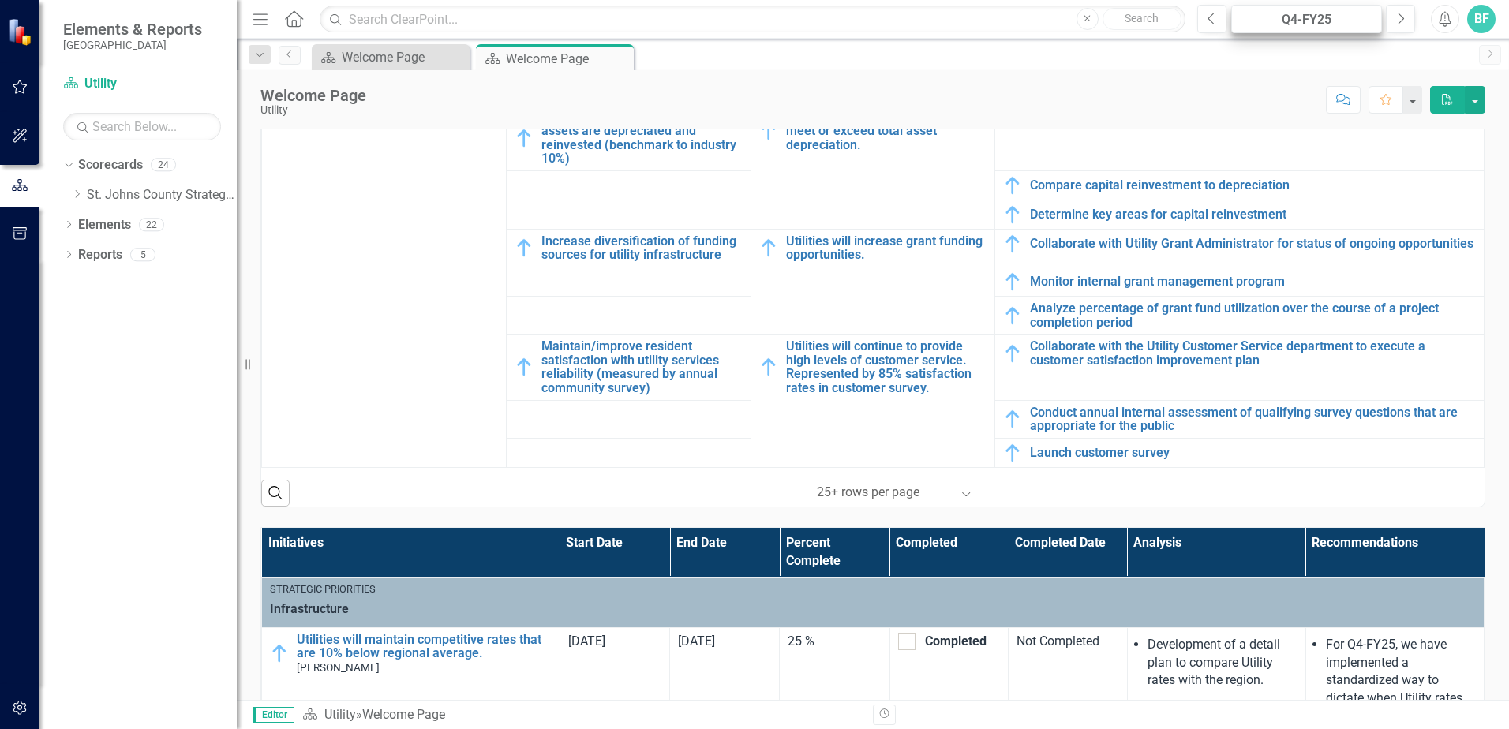
scroll to position [394, 0]
